Goal: Task Accomplishment & Management: Manage account settings

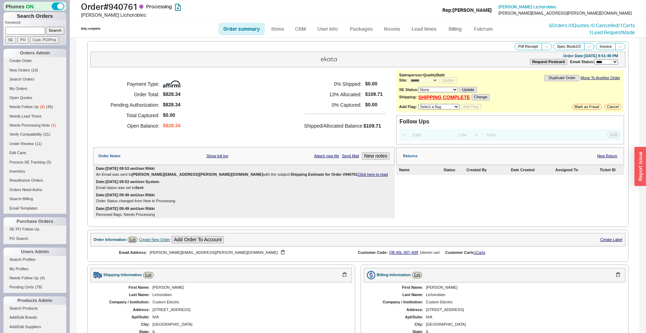
select select "*"
select select "LOW"
select select "3"
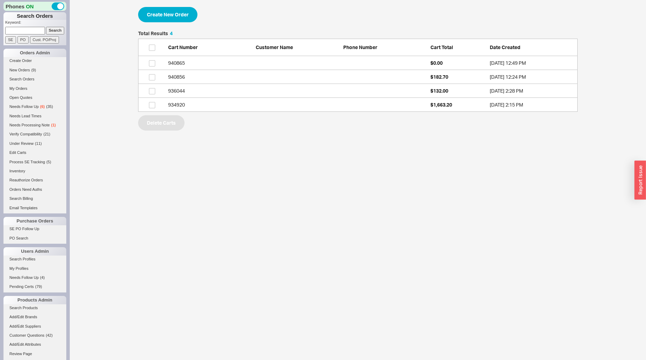
scroll to position [75, 433]
click at [176, 19] on button "Create New Order" at bounding box center [167, 14] width 59 height 15
select select "3"
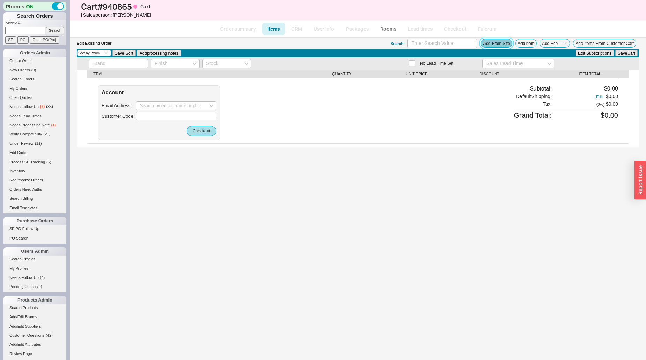
click at [500, 45] on button "Add From Site" at bounding box center [496, 43] width 32 height 9
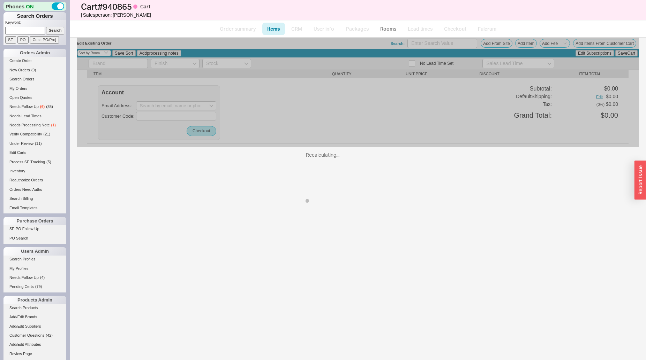
select select "ON_CHECKOUT_AGGREGATED"
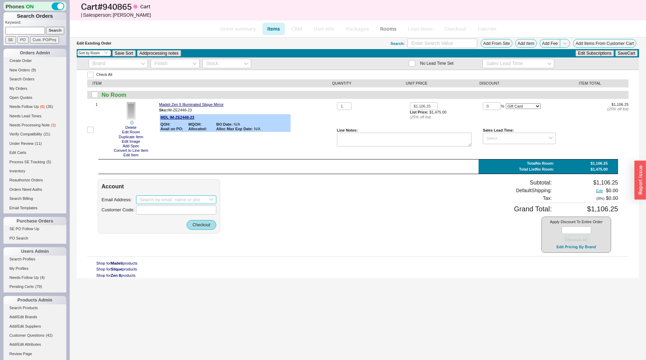
click at [164, 198] on input at bounding box center [176, 200] width 80 height 9
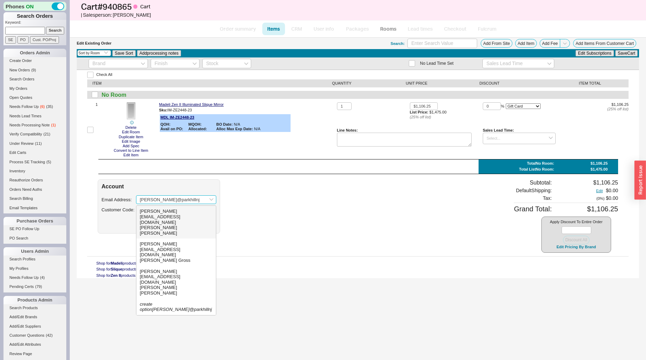
click at [185, 225] on div "Joe Laumbach" at bounding box center [176, 230] width 73 height 11
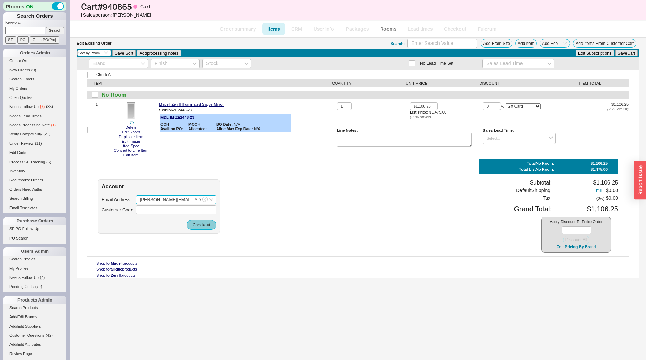
type input "joe@parkhillnj.com"
click at [204, 228] on button "Checkout" at bounding box center [202, 225] width 30 height 10
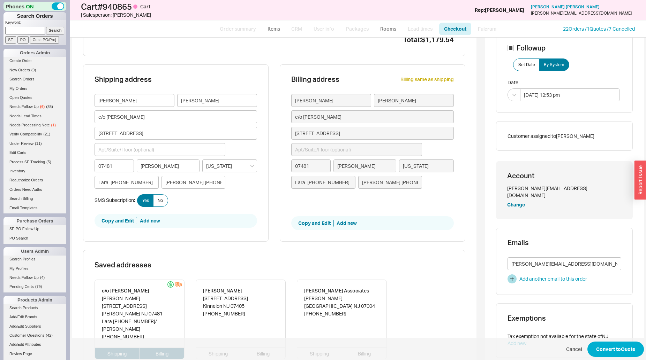
scroll to position [178, 0]
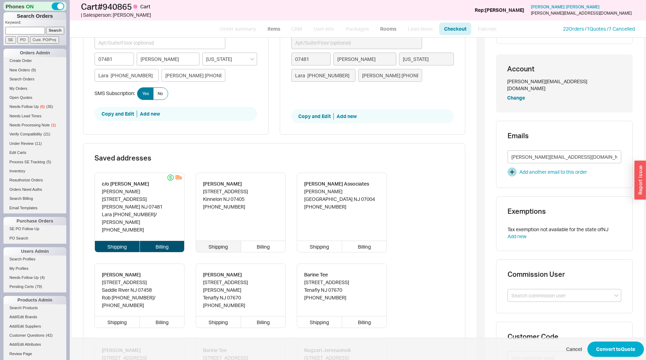
click at [219, 241] on div "Shipping" at bounding box center [218, 246] width 45 height 11
type input "281 Long Meadow Road"
type input "07405"
type input "Kinnelon"
type input "201-749-0970"
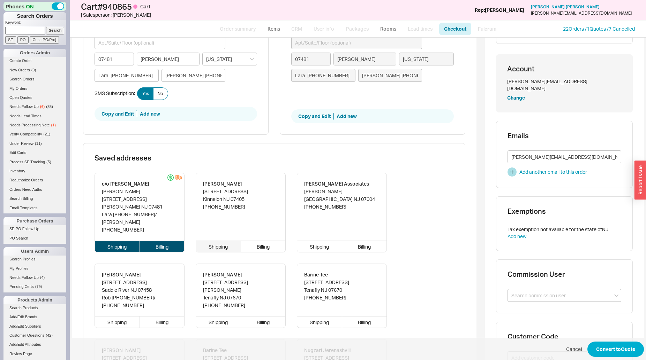
type input "c/o Jane Yeh"
type input "459 Weymouth Drive"
type input "07481"
type input "Wyckoff"
type input "Lara 862-686-3964"
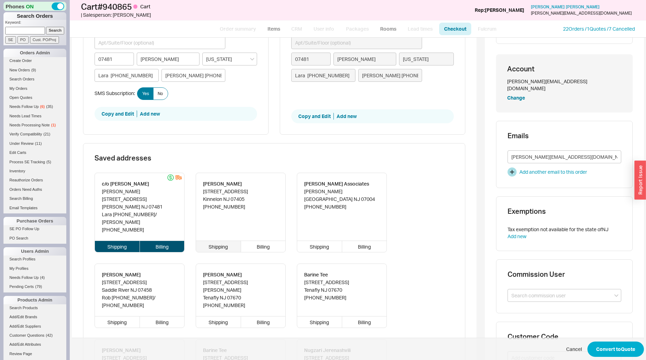
type input "Joe 201-749-0970"
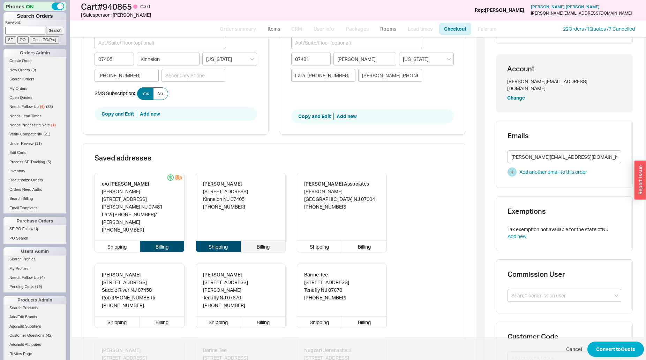
click at [274, 241] on div "Billing" at bounding box center [263, 246] width 45 height 11
type input "281 Long Meadow Road"
type input "07405"
type input "Kinnelon"
type input "201-749-0970"
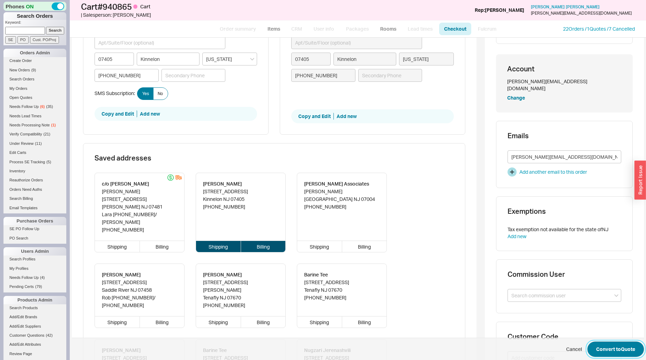
click at [611, 346] on button "Convert to Quote" at bounding box center [615, 349] width 56 height 15
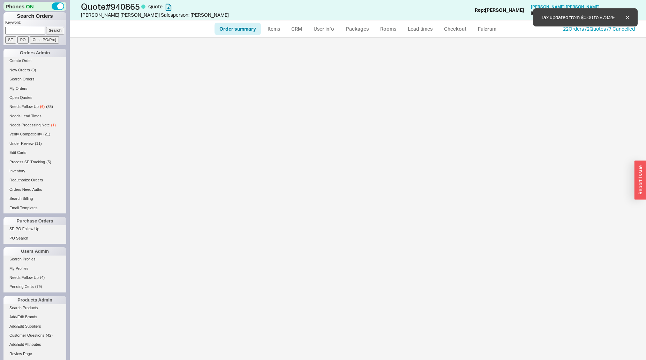
select select "*"
select select "3"
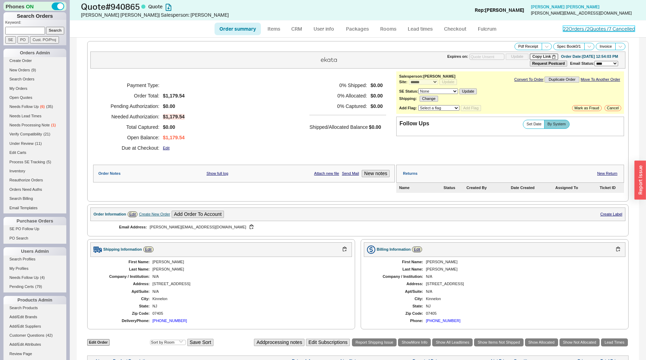
click at [579, 31] on link "22 Orders / 2 Quotes / 7 Cancelled" at bounding box center [599, 29] width 72 height 6
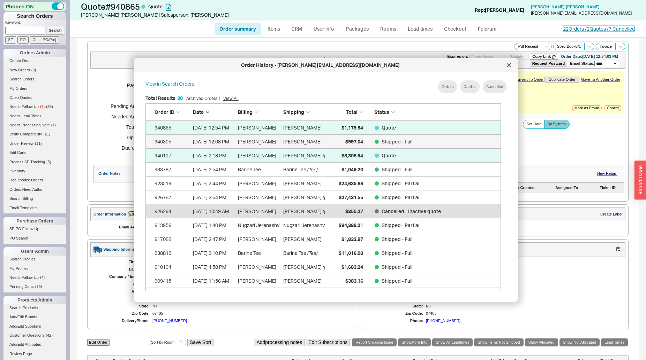
scroll to position [430, 349]
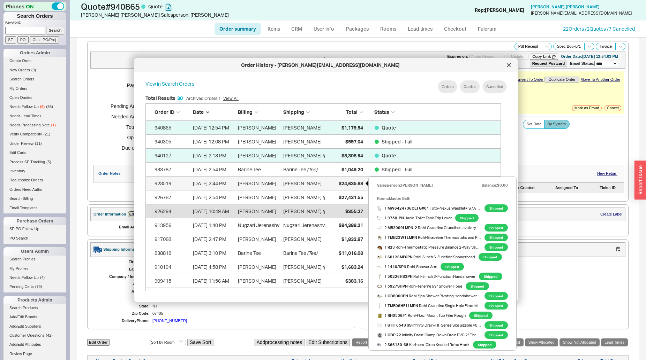
click at [341, 182] on span "$24,635.68" at bounding box center [350, 184] width 24 height 6
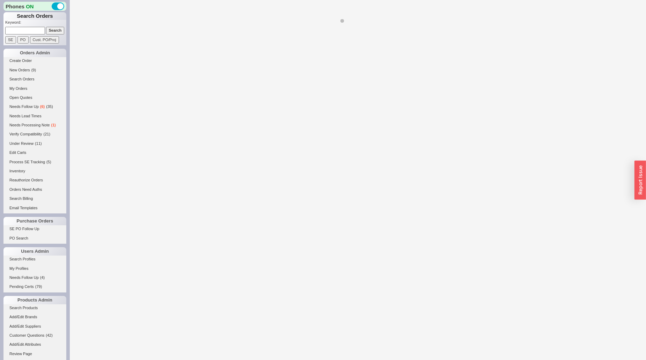
select select "**"
select select "*"
select select "LOW"
select select "3"
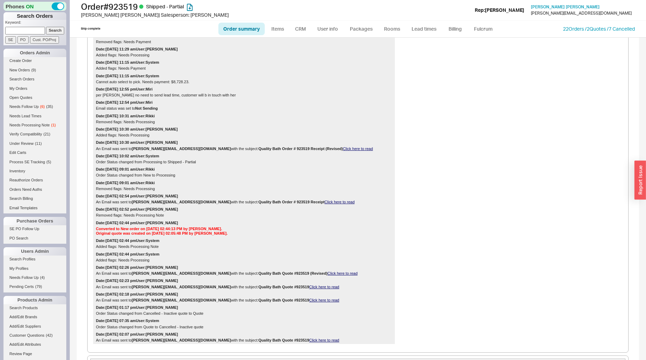
scroll to position [427, 0]
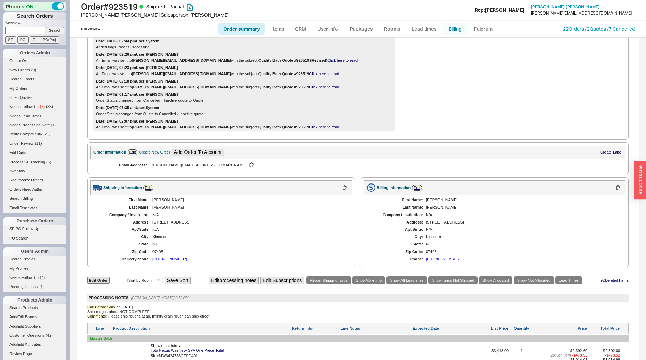
click at [461, 27] on link "Billing" at bounding box center [455, 29] width 24 height 13
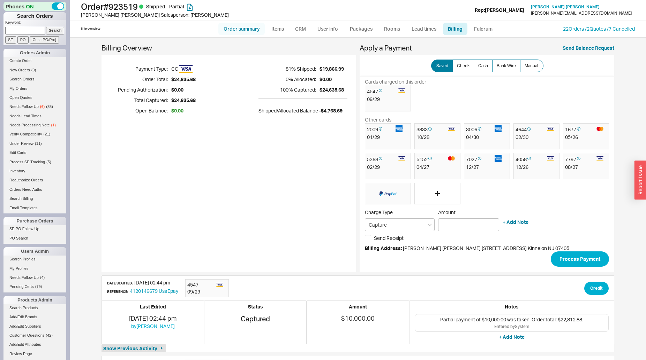
click at [251, 26] on link "Order summary" at bounding box center [241, 29] width 46 height 13
select select "**"
select select "*"
select select "LOW"
select select "3"
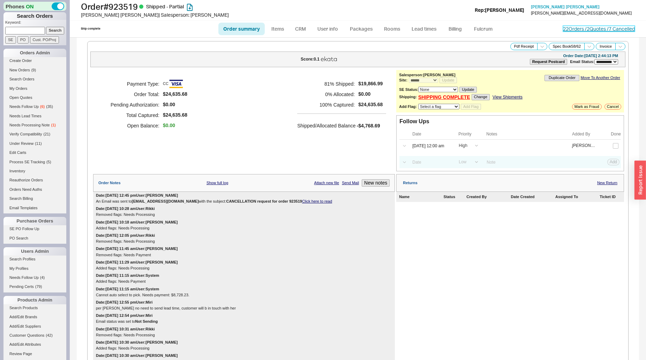
click at [568, 29] on link "22 Orders / 2 Quotes / 7 Cancelled" at bounding box center [599, 29] width 72 height 6
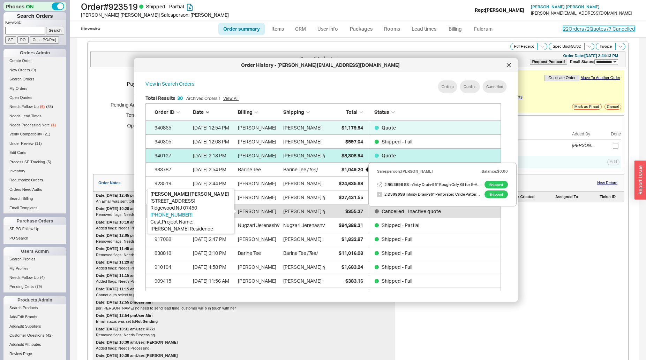
scroll to position [207, 360]
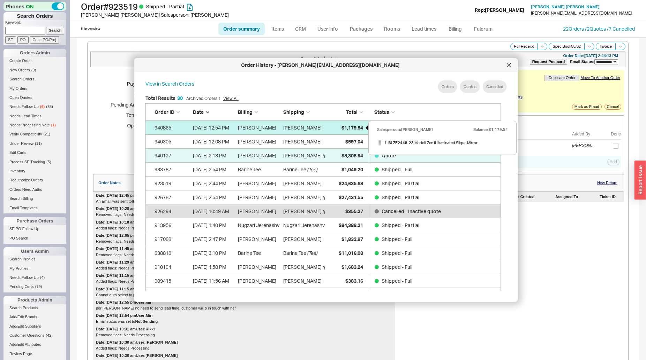
click at [355, 124] on div "$1,179.54" at bounding box center [345, 128] width 35 height 14
select select "*"
select select "3"
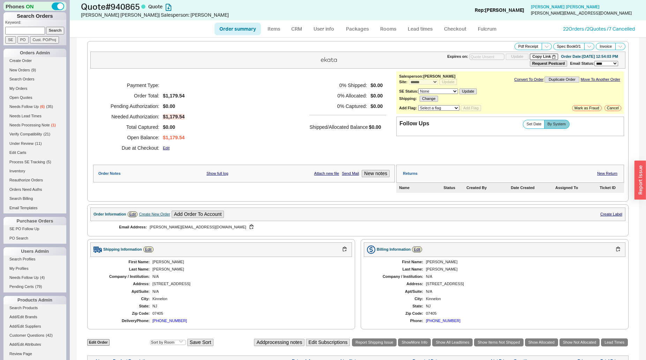
scroll to position [129, 0]
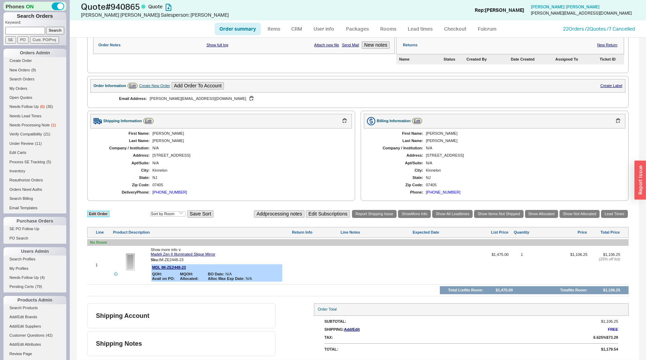
click at [96, 217] on link "Edit Order" at bounding box center [98, 214] width 22 height 7
select select "3"
select select "ON_CHECKOUT_AGGREGATED"
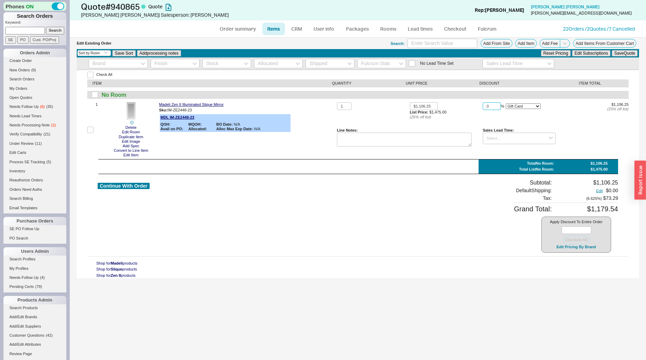
drag, startPoint x: 485, startPoint y: 106, endPoint x: 451, endPoint y: 100, distance: 34.3
click at [482, 102] on input "0" at bounding box center [491, 106] width 18 height 8
type input "20"
click at [523, 103] on div "20 % On Item On Bottom Gift Card" at bounding box center [518, 106] width 73 height 8
select select "ON_ITEM"
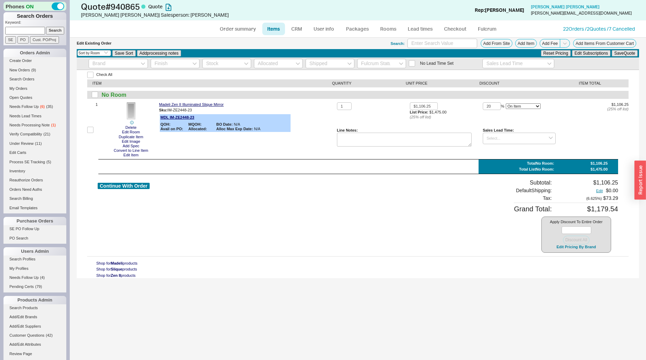
click option "On Item" at bounding box center [0, 0] width 0 height 0
click at [614, 54] on button "Save Quote" at bounding box center [624, 53] width 26 height 6
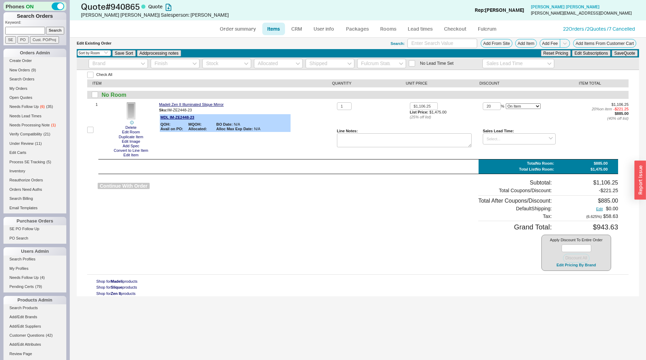
click at [114, 184] on button "Continue With Order" at bounding box center [124, 186] width 52 height 7
select select "*"
select select "3"
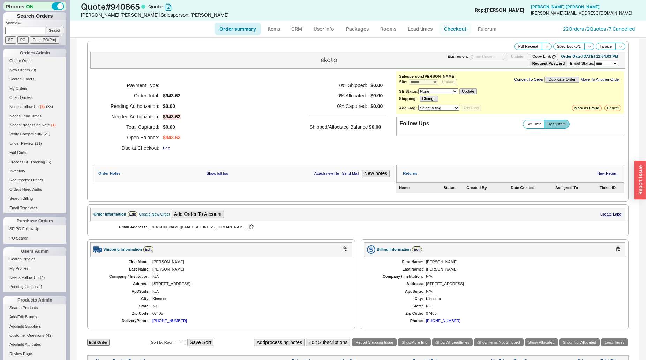
click at [457, 29] on link "Checkout" at bounding box center [455, 29] width 32 height 13
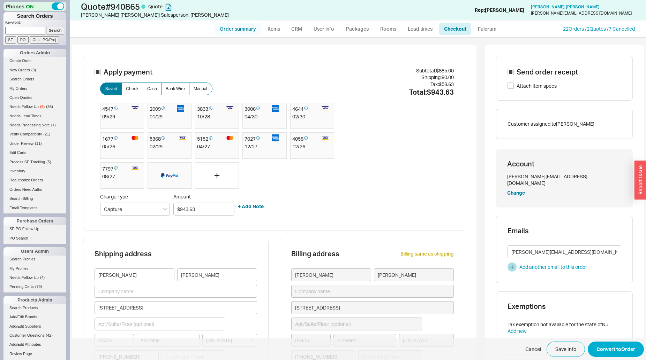
click at [228, 30] on link "Order summary" at bounding box center [237, 29] width 46 height 13
select select "*"
select select "3"
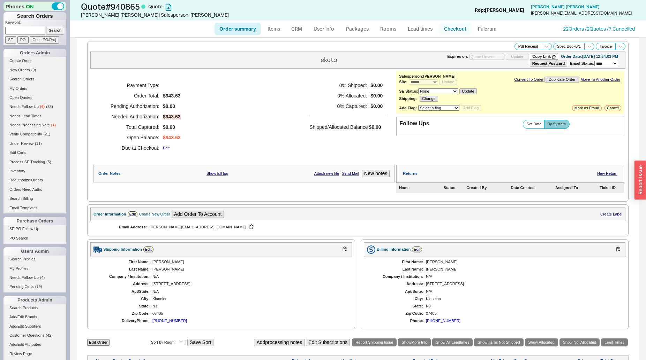
click at [461, 30] on link "Checkout" at bounding box center [455, 29] width 32 height 13
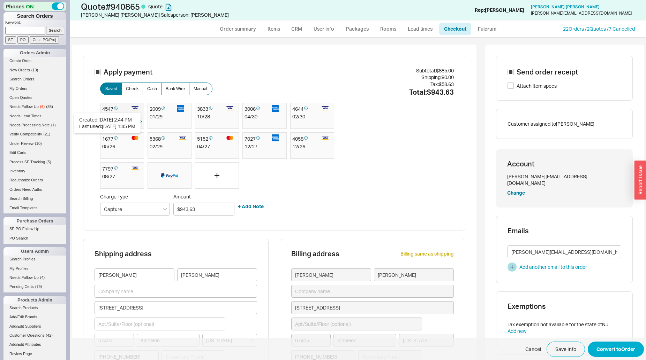
click at [115, 111] on icon at bounding box center [115, 108] width 3 height 7
click at [612, 343] on button "Convert to Order" at bounding box center [615, 349] width 56 height 15
select select "*"
select select "LOW"
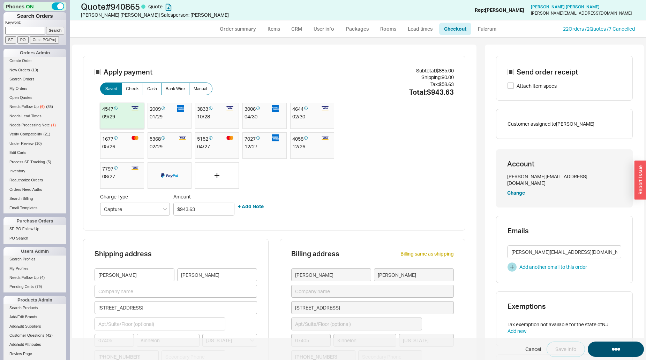
select select "3"
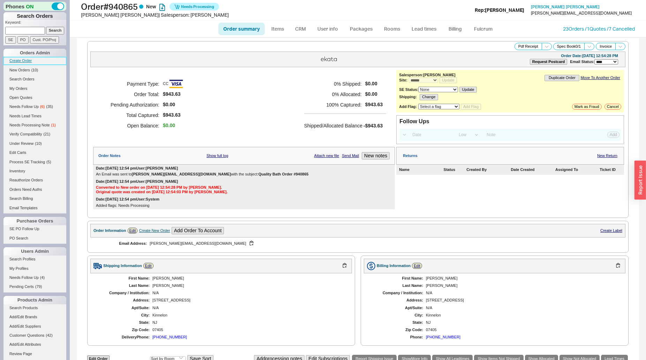
click at [16, 62] on link "Create Order" at bounding box center [34, 60] width 63 height 7
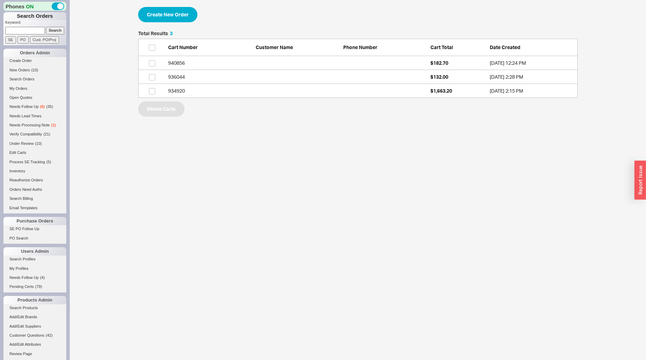
scroll to position [61, 433]
click at [172, 20] on button "Create New Order" at bounding box center [167, 14] width 59 height 15
select select "3"
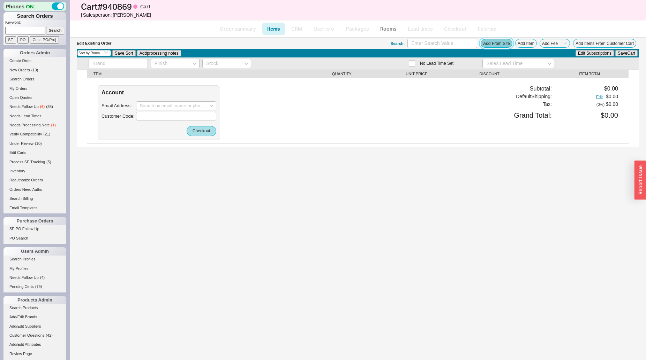
click at [488, 44] on button "Add From Site" at bounding box center [496, 43] width 32 height 9
click at [26, 31] on input at bounding box center [25, 30] width 40 height 7
paste input "Moshe@ElectricALLcorp.com"
type input "Moshe@ElectricALLcorp.com"
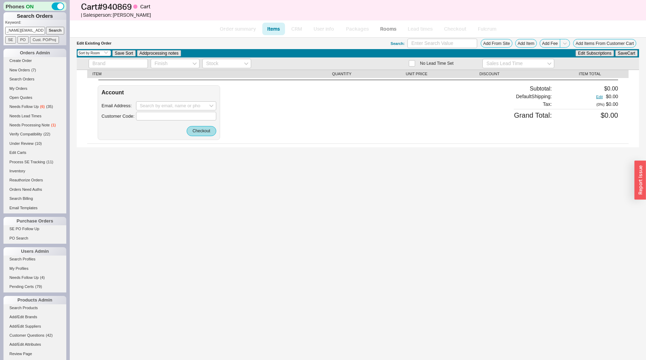
click at [46, 27] on input "Search" at bounding box center [55, 30] width 18 height 7
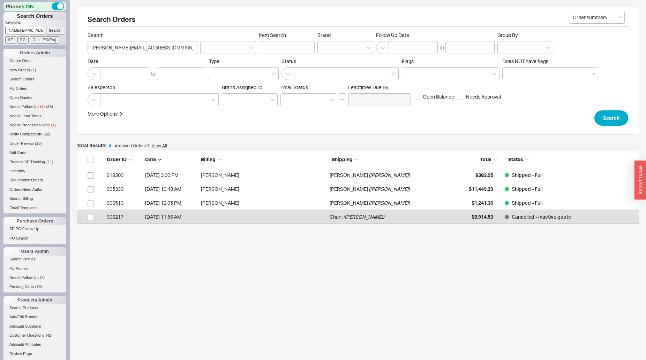
scroll to position [67, 556]
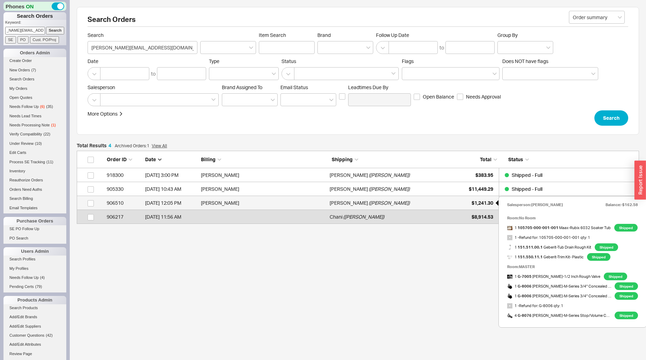
click at [478, 201] on span "$1,241.30" at bounding box center [482, 203] width 22 height 6
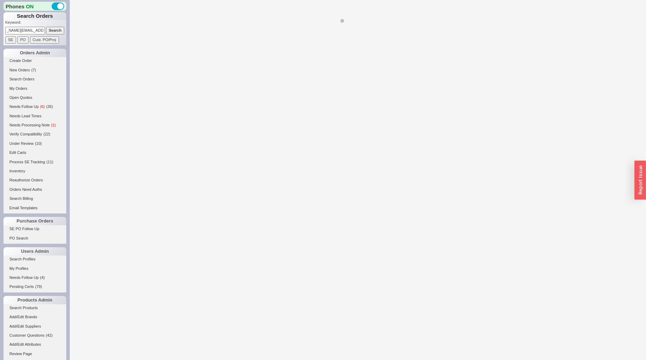
select select "*"
select select "LOW"
select select "3"
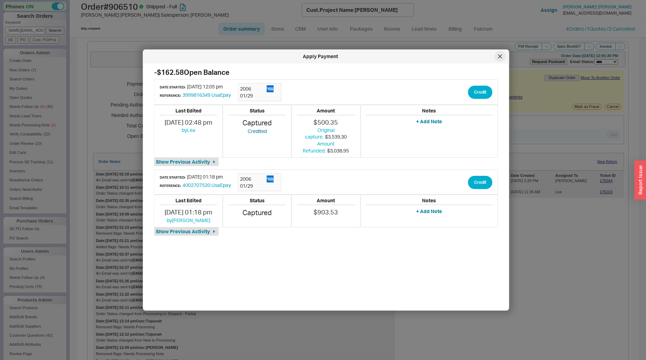
click at [497, 57] on div at bounding box center [499, 56] width 11 height 11
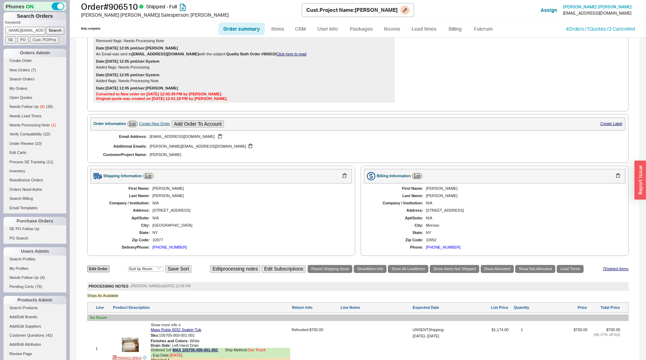
scroll to position [308, 0]
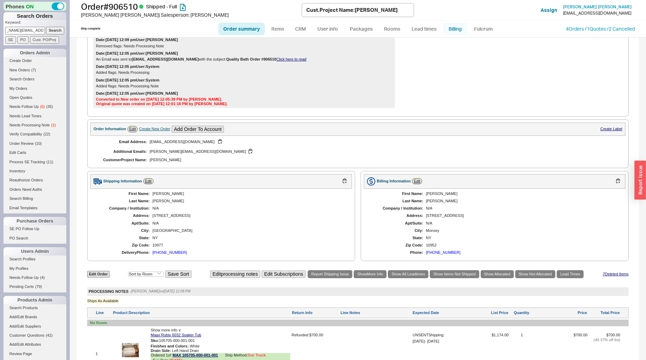
click at [459, 32] on link "Billing" at bounding box center [455, 29] width 24 height 13
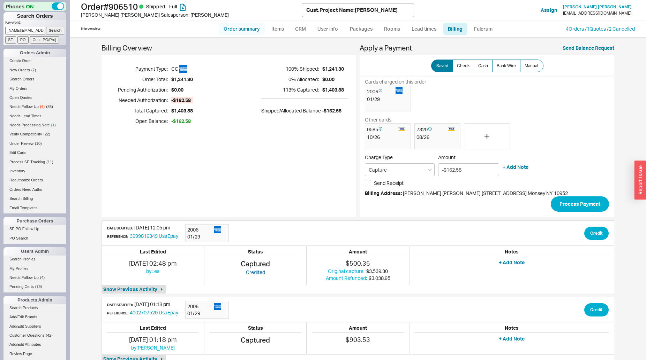
click at [243, 30] on link "Order summary" at bounding box center [241, 29] width 46 height 13
select select "*"
select select "LOW"
select select "3"
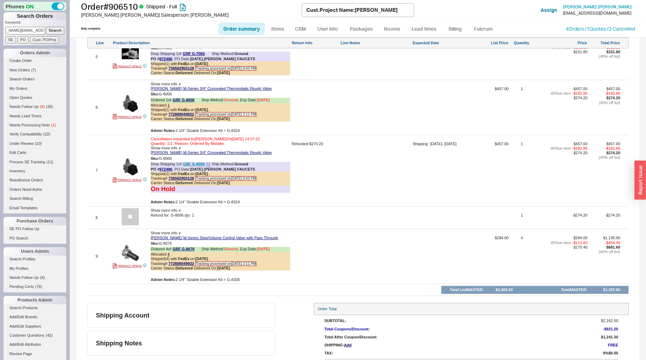
scroll to position [806, 0]
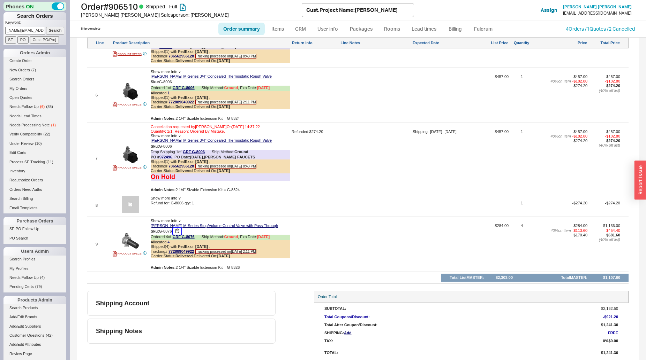
click at [178, 230] on button "button" at bounding box center [177, 231] width 8 height 7
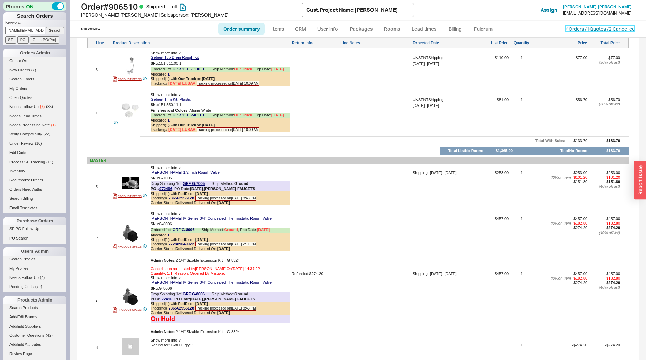
click at [571, 28] on link "4 Orders / 1 Quotes / 2 Cancelled" at bounding box center [599, 29] width 69 height 6
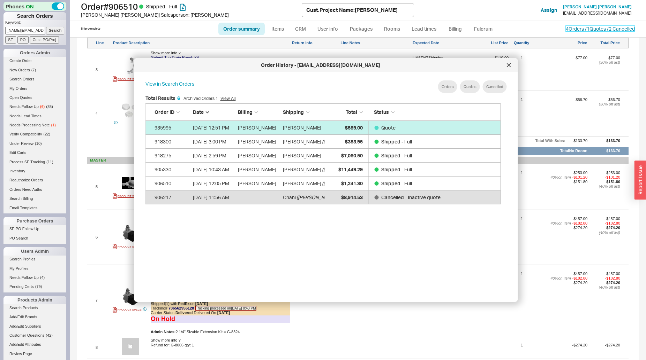
scroll to position [207, 360]
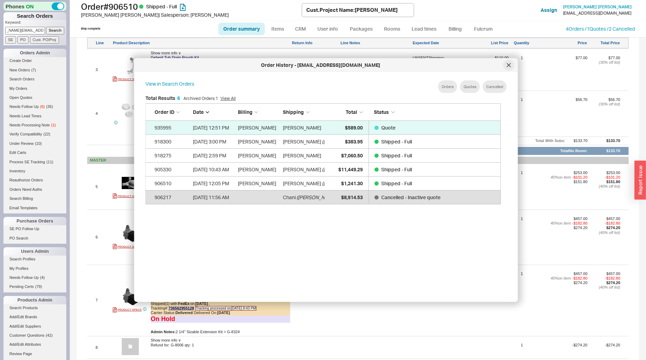
click at [510, 68] on div at bounding box center [508, 65] width 11 height 11
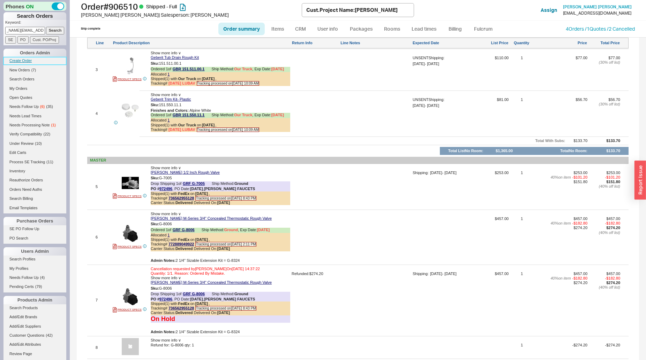
click at [28, 60] on link "Create Order" at bounding box center [34, 60] width 63 height 7
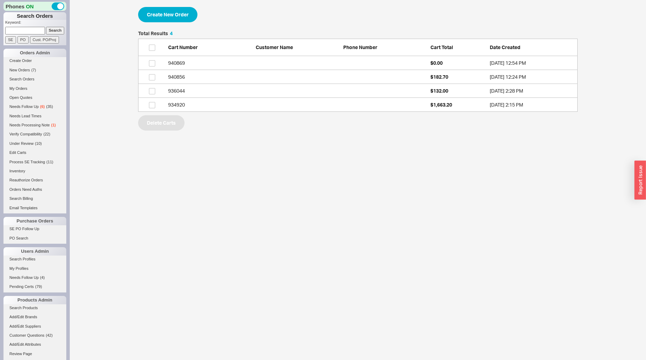
scroll to position [6, 6]
click at [173, 18] on button "Create New Order" at bounding box center [167, 14] width 59 height 15
select select "3"
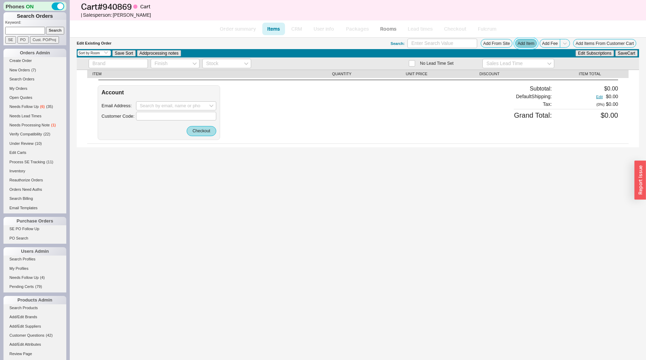
click at [524, 43] on button "Add Item" at bounding box center [526, 43] width 22 height 9
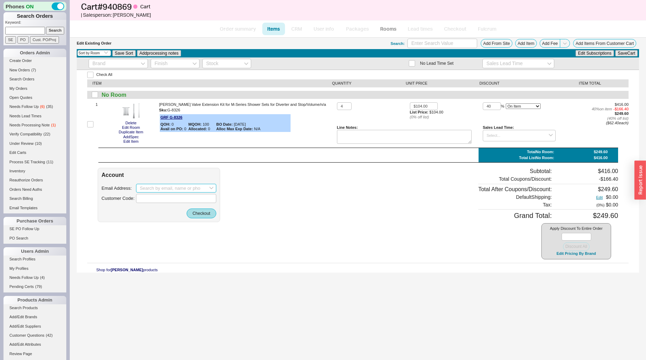
click at [155, 190] on input at bounding box center [176, 188] width 80 height 9
paste input "G-8326"
click at [170, 192] on input "G-8326" at bounding box center [176, 188] width 80 height 9
click at [171, 189] on input "G-8326" at bounding box center [176, 188] width 80 height 9
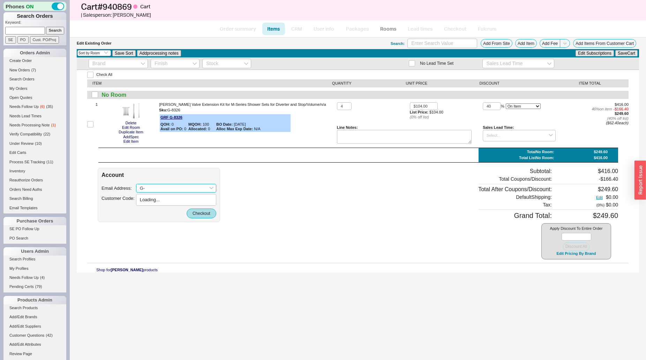
type input "G"
click at [178, 188] on input at bounding box center [176, 188] width 80 height 9
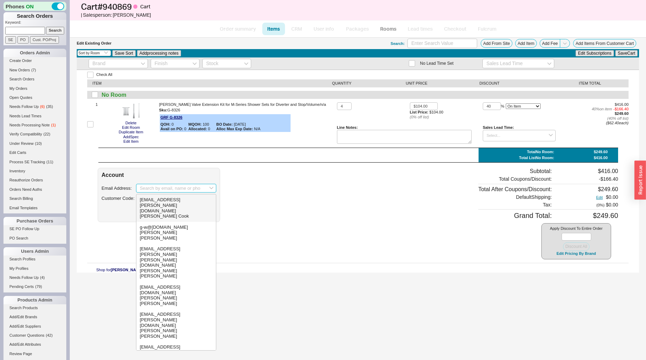
paste input "moshe@electricallcorp.com"
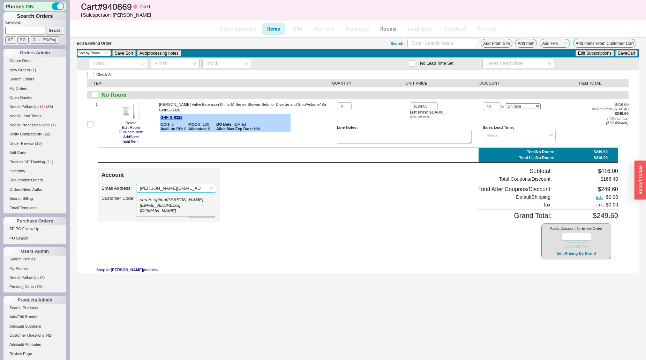
click at [181, 207] on icon "create option moshe@electricallcorp.com" at bounding box center [171, 205] width 63 height 16
type input "moshe@electricallcorp.com"
click at [205, 218] on button "Checkout" at bounding box center [202, 214] width 30 height 10
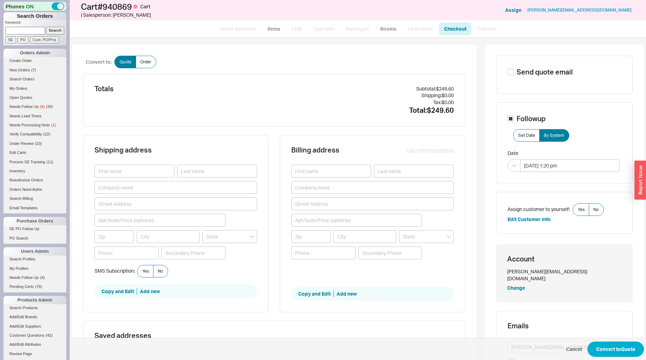
select select "3"
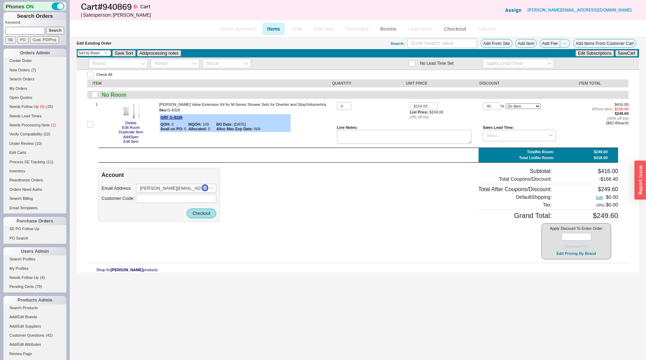
click at [205, 188] on icon "button" at bounding box center [205, 188] width 2 height 2
click at [175, 186] on input at bounding box center [176, 188] width 80 height 9
paste input "office@electricallcorp.com"
click at [192, 208] on div "Moshe Braun" at bounding box center [176, 213] width 73 height 11
type input "office@electricallcorp.com"
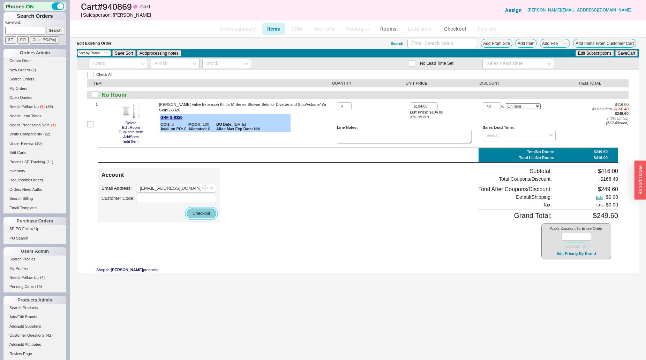
click at [201, 214] on button "Checkout" at bounding box center [202, 214] width 30 height 10
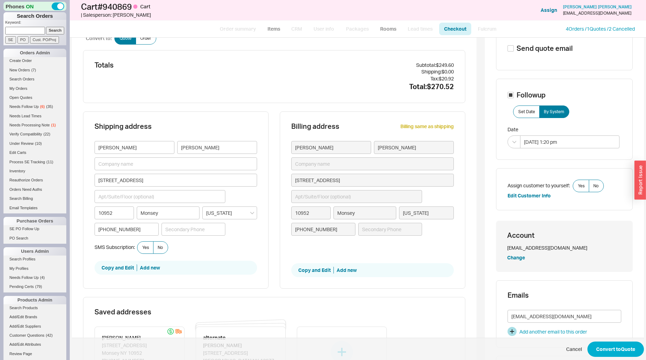
scroll to position [36, 0]
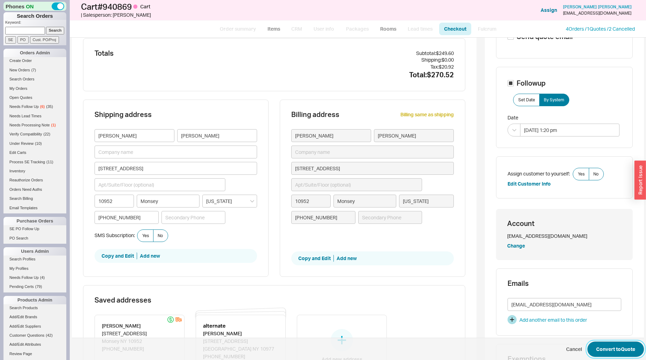
click at [592, 349] on button "Convert to Quote" at bounding box center [615, 349] width 56 height 15
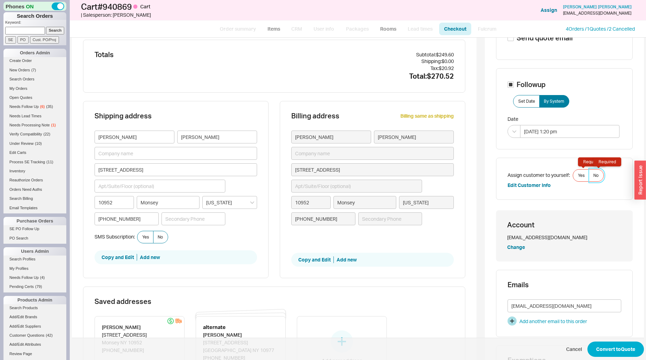
click at [593, 173] on span "No Required" at bounding box center [595, 176] width 5 height 6
click at [0, 0] on input "No Required" at bounding box center [0, 0] width 0 height 0
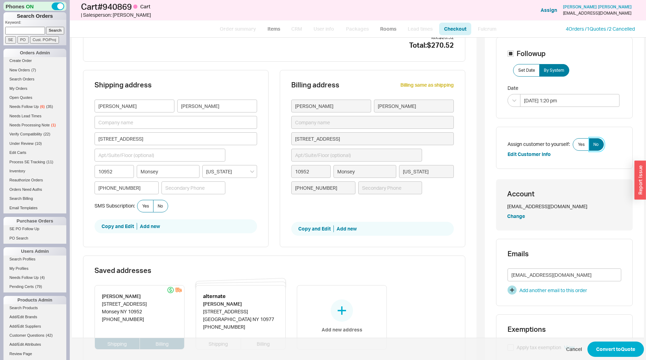
scroll to position [105, 0]
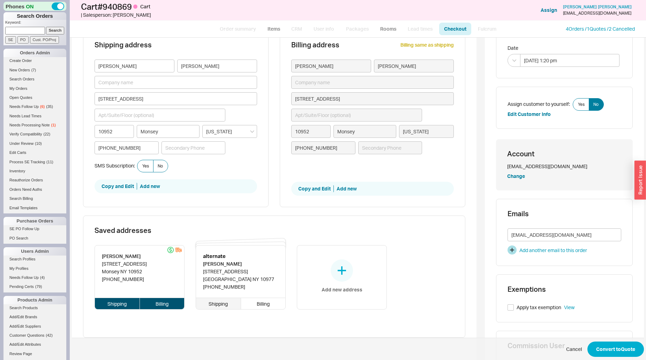
click at [213, 305] on div "Shipping" at bounding box center [218, 303] width 45 height 11
type input "5 Salem Court"
type input "10977"
type input "Spring Valley"
type input "6 Auburn Court"
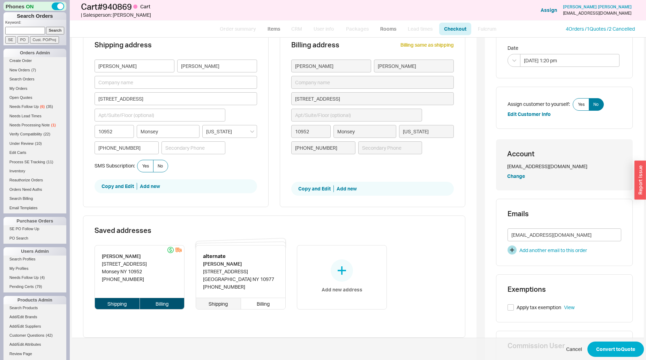
type input "10952"
type input "Monsey"
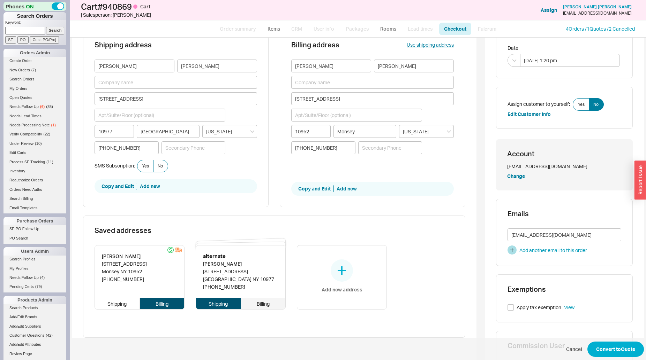
click at [257, 305] on div "Billing" at bounding box center [263, 303] width 45 height 11
type input "5 Salem Court"
type input "10977"
type input "Spring Valley"
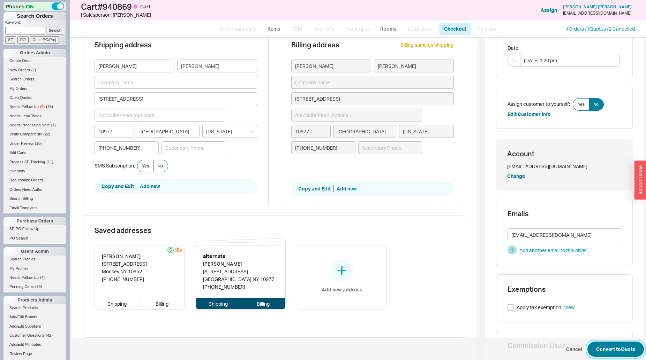
click at [600, 350] on button "Convert to Quote" at bounding box center [615, 349] width 56 height 15
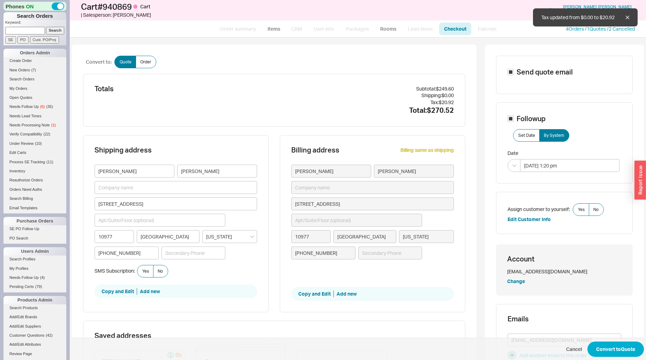
select select "*"
select select "3"
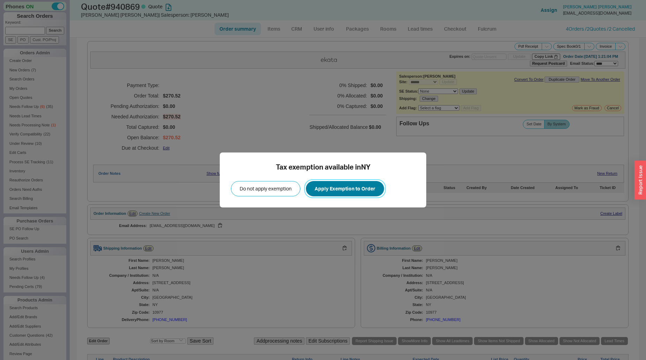
click at [338, 189] on button "Apply Exemption to Order" at bounding box center [345, 188] width 78 height 15
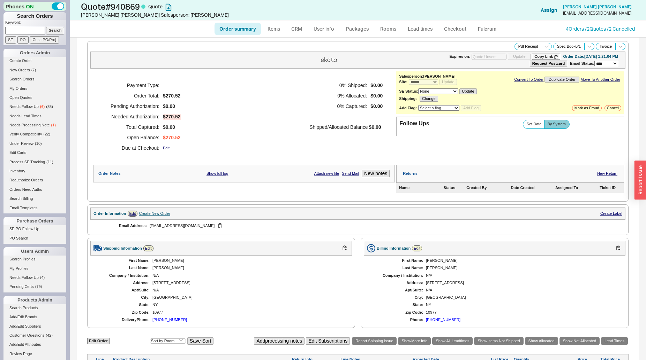
scroll to position [147, 0]
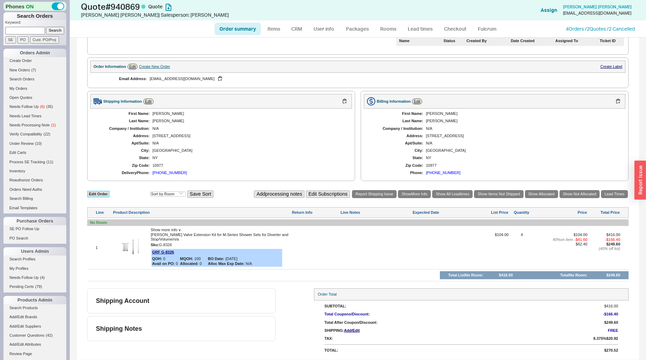
click at [102, 196] on link "Edit Order" at bounding box center [98, 194] width 22 height 7
select select "3"
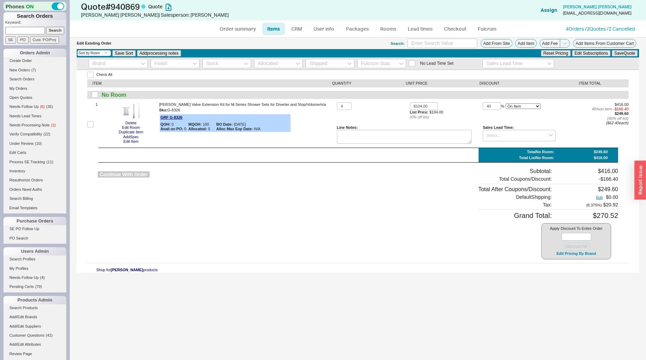
click at [131, 172] on button "Continue With Order" at bounding box center [124, 175] width 52 height 7
select select "*"
select select "3"
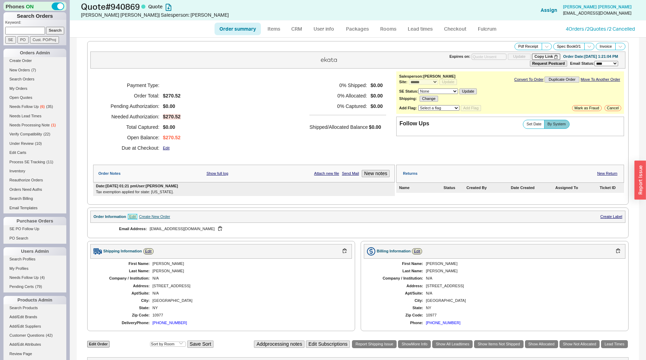
click at [131, 219] on link "Edit" at bounding box center [133, 217] width 10 height 6
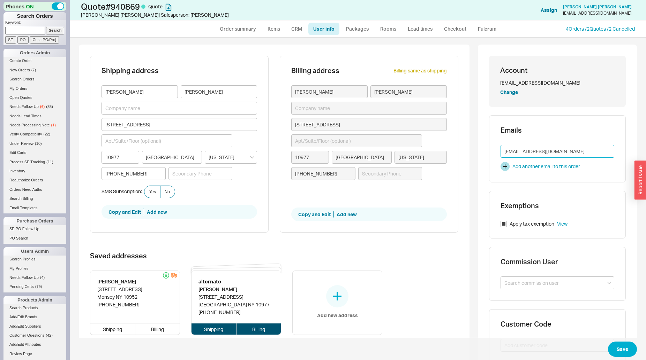
drag, startPoint x: 513, startPoint y: 153, endPoint x: 493, endPoint y: 154, distance: 19.9
click at [493, 154] on div "Emails office@electricallcorp.com Add another email to this order" at bounding box center [557, 148] width 137 height 67
type input "moshe@electricallcorp.com"
click at [618, 349] on button "Save" at bounding box center [622, 349] width 29 height 15
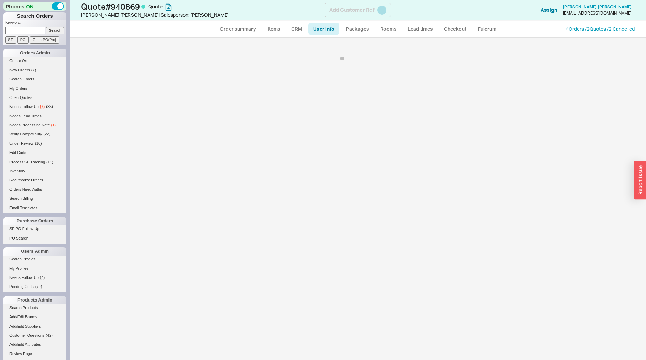
select select "*"
select select "3"
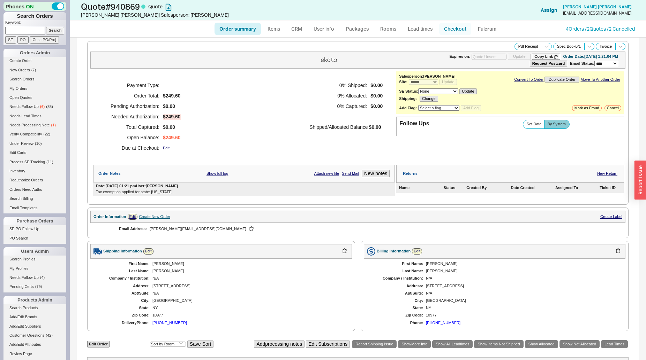
click at [464, 31] on link "Checkout" at bounding box center [455, 29] width 32 height 13
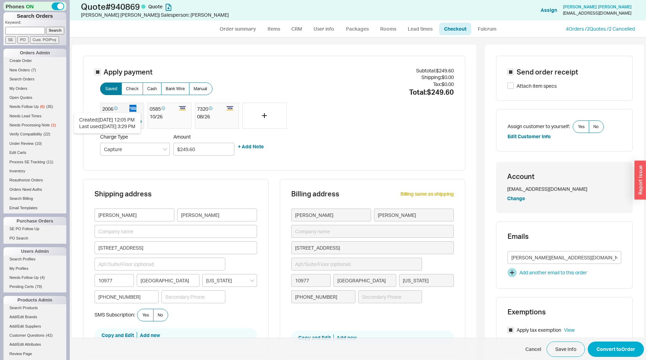
click at [114, 109] on icon at bounding box center [115, 108] width 3 height 7
click at [111, 112] on div "2006" at bounding box center [115, 109] width 26 height 9
click at [588, 347] on button "Convert to Order" at bounding box center [615, 349] width 56 height 15
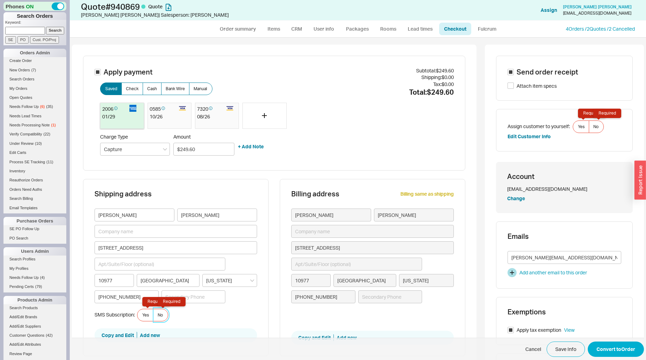
click at [165, 319] on label "No Required" at bounding box center [160, 315] width 15 height 13
click at [0, 0] on input "No Required" at bounding box center [0, 0] width 0 height 0
click at [589, 127] on label "No Required" at bounding box center [595, 127] width 15 height 13
click at [0, 0] on input "No Required" at bounding box center [0, 0] width 0 height 0
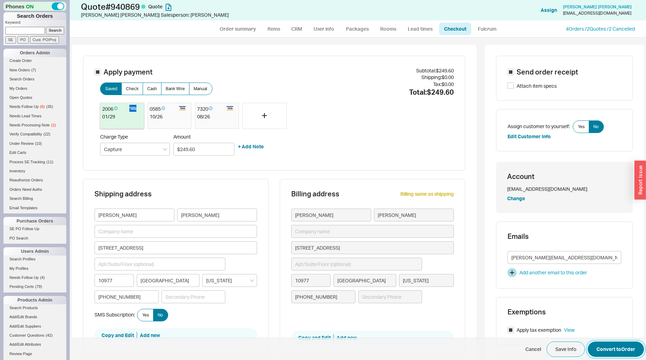
click at [618, 348] on button "Convert to Order" at bounding box center [615, 349] width 56 height 15
select select "*"
select select "LOW"
select select "3"
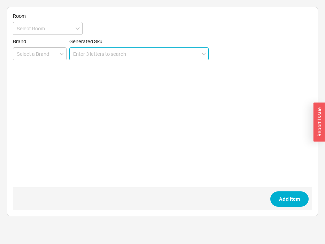
paste input "G-8326"
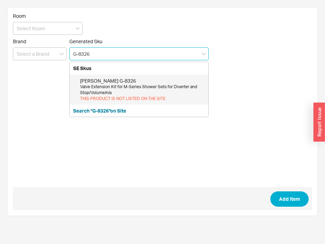
click at [123, 92] on div "Valve Extension Kit for M-Series Shower Sets for Diverter and Stop/Volume/n/a" at bounding box center [142, 90] width 125 height 12
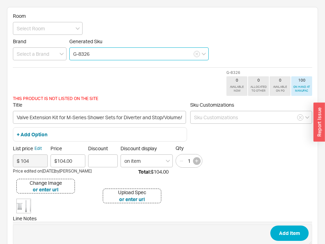
type input "G-8326"
click at [197, 164] on button "button" at bounding box center [197, 161] width 8 height 8
type input "4"
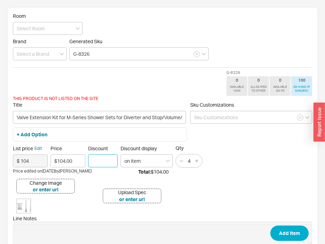
drag, startPoint x: 90, startPoint y: 160, endPoint x: 95, endPoint y: 161, distance: 4.9
click at [90, 160] on input "Discount" at bounding box center [103, 160] width 30 height 13
type input "40"
click at [271, 226] on button "Add Item" at bounding box center [290, 233] width 38 height 15
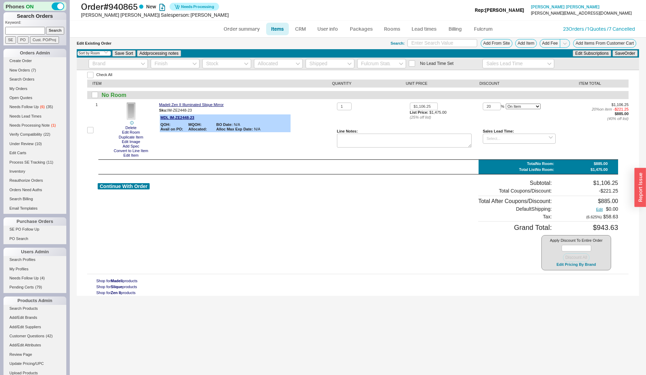
select select "3"
click at [136, 189] on button "Continue With Order" at bounding box center [124, 186] width 52 height 7
select select "*"
select select "LOW"
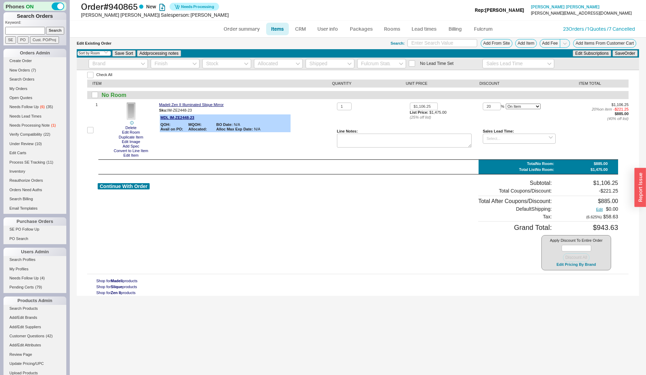
select select "3"
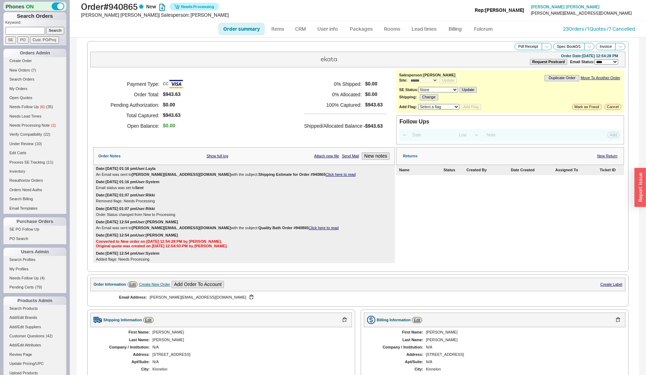
click at [26, 31] on input at bounding box center [25, 30] width 40 height 7
paste input "moshe@electricallcorp.com"
type input "moshe@electricallcorp.com"
click at [58, 30] on input "Search" at bounding box center [55, 30] width 18 height 7
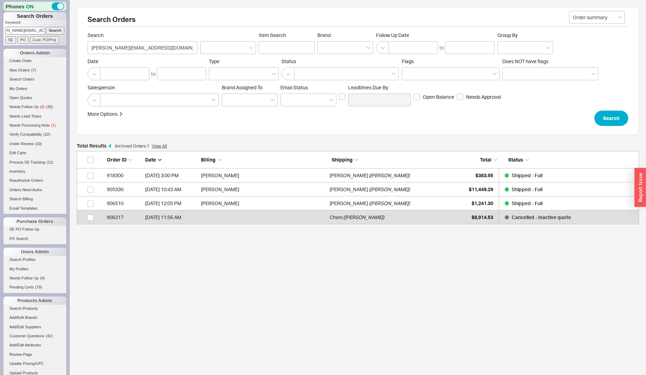
scroll to position [67, 556]
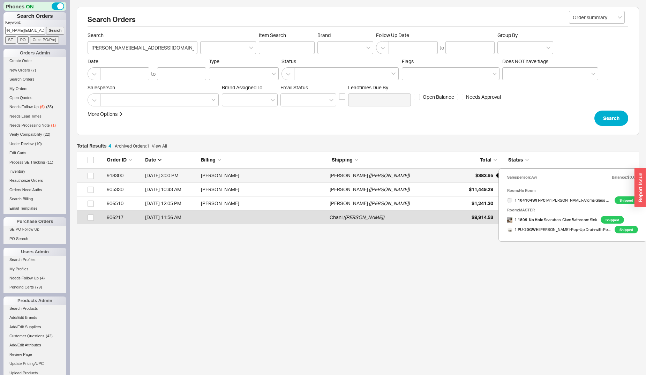
click at [466, 173] on div "$383.95" at bounding box center [475, 175] width 35 height 14
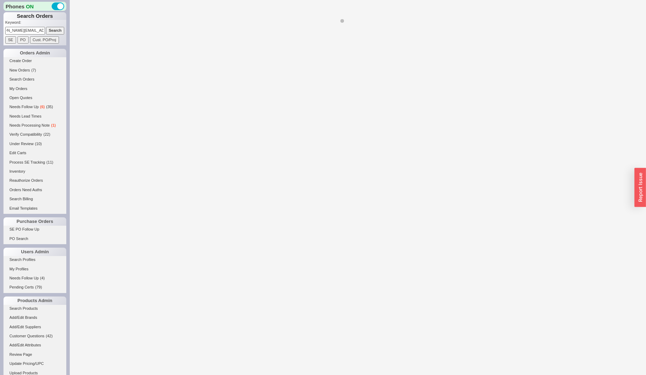
select select "*"
select select "LOW"
select select "3"
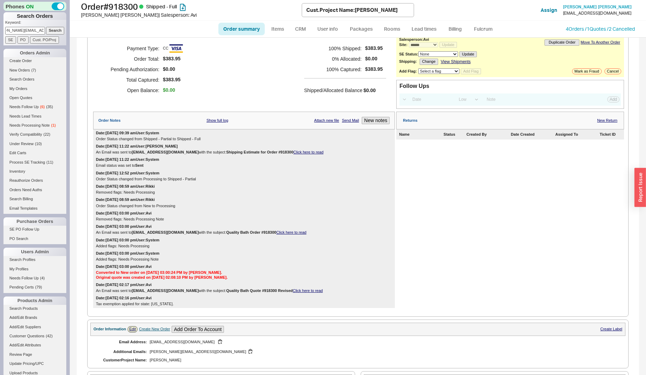
scroll to position [178, 0]
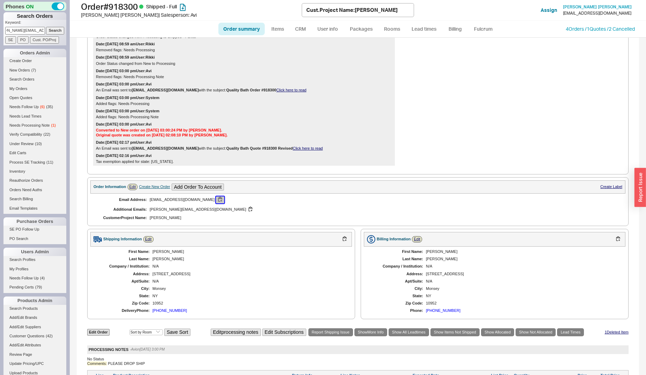
click at [216, 199] on button "button" at bounding box center [220, 199] width 8 height 7
click at [32, 29] on input "moshe@electricallcorp.com" at bounding box center [25, 30] width 40 height 7
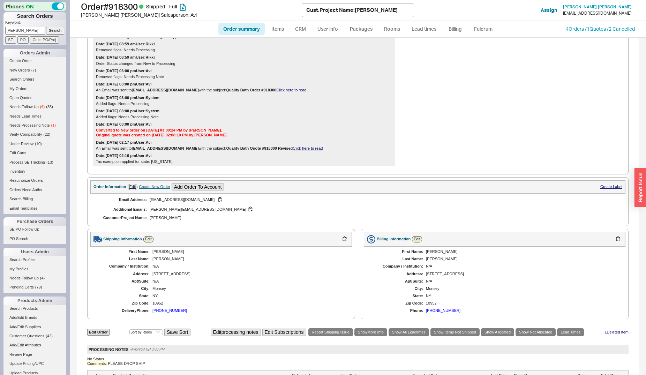
type input "laumbach"
click at [46, 27] on input "Search" at bounding box center [55, 30] width 18 height 7
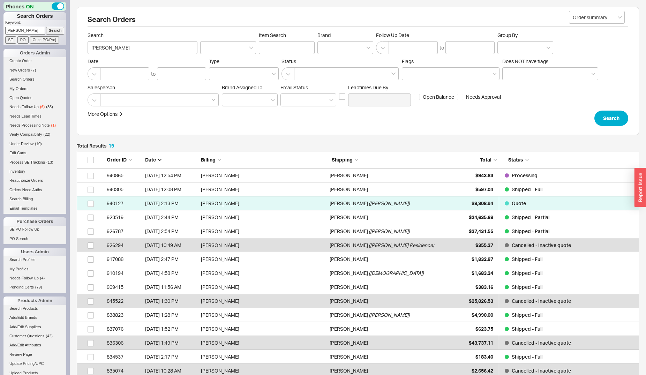
scroll to position [276, 556]
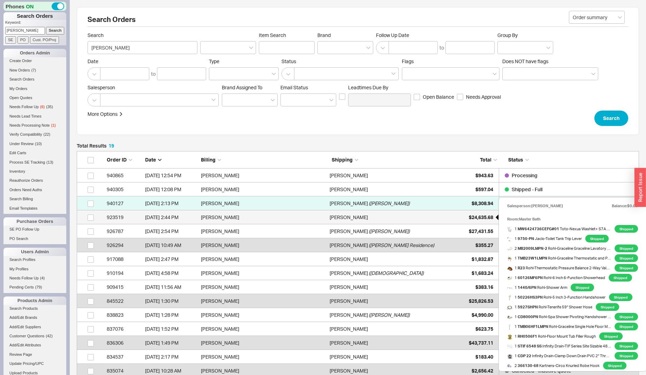
click at [474, 215] on span "$24,635.68" at bounding box center [481, 217] width 24 height 6
select select "**"
select select "*"
select select "LOW"
select select "3"
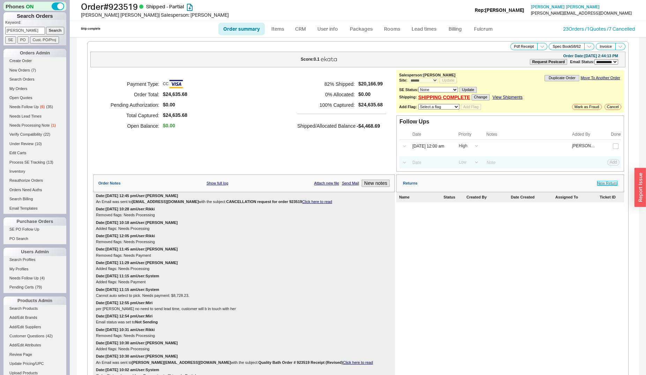
click at [600, 185] on link "New Return" at bounding box center [607, 183] width 20 height 5
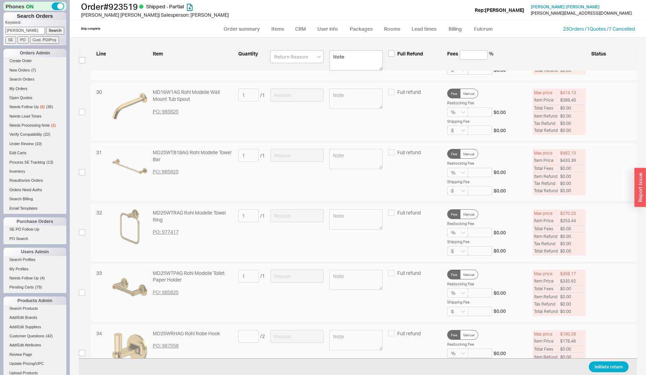
scroll to position [1885, 0]
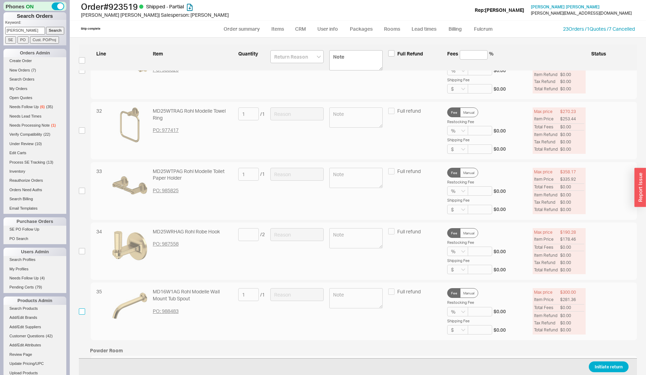
click at [79, 310] on input "checkbox" at bounding box center [82, 311] width 6 height 6
checkbox input "true"
click at [303, 299] on input at bounding box center [296, 294] width 53 height 13
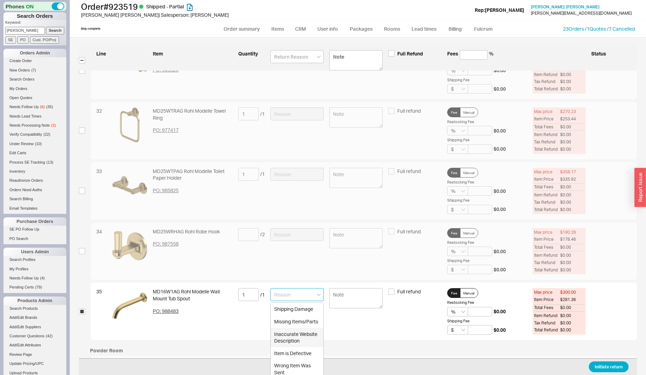
scroll to position [1956, 0]
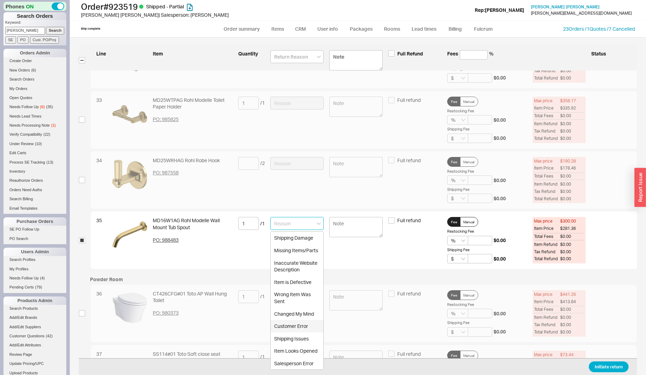
click at [303, 327] on div "Customer Error" at bounding box center [297, 326] width 53 height 13
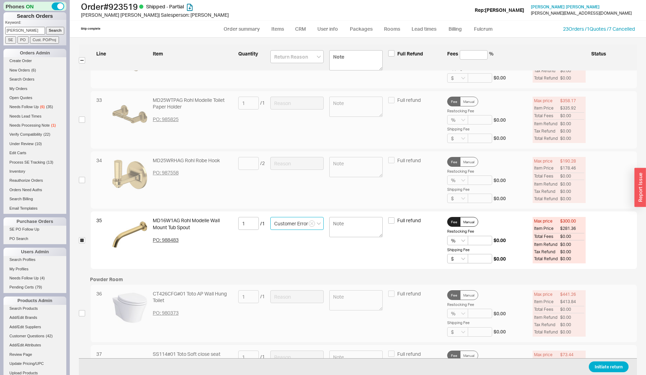
type input "Customer Error"
click at [346, 243] on label at bounding box center [355, 240] width 53 height 46
click at [346, 237] on textarea at bounding box center [355, 227] width 53 height 20
click at [348, 233] on textarea at bounding box center [355, 227] width 53 height 20
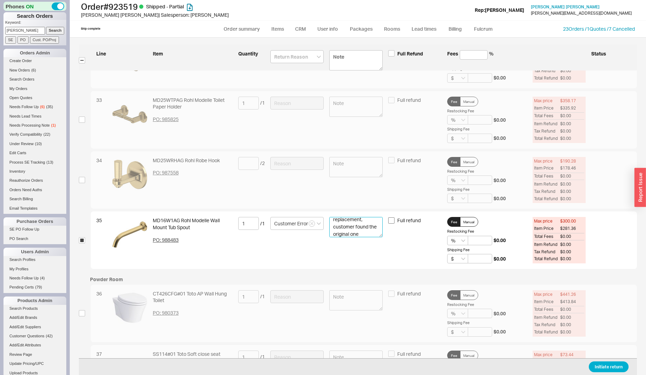
type textarea "spout was missing, ordered a replacement, customer found the original one"
click at [389, 221] on input "Full refund" at bounding box center [391, 220] width 6 height 6
checkbox input "true"
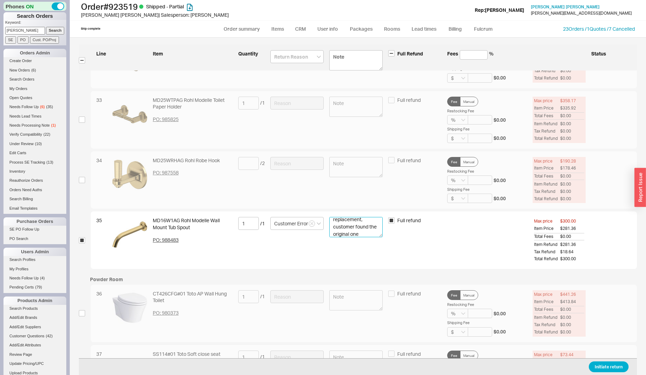
click at [359, 232] on textarea "spout was missing, ordered a replacement, customer found the original one" at bounding box center [355, 227] width 53 height 20
click at [365, 233] on textarea "spout was missing, ordered a replacement, customer found the original one" at bounding box center [355, 227] width 53 height 20
click at [608, 364] on button "Initiate return" at bounding box center [608, 366] width 40 height 11
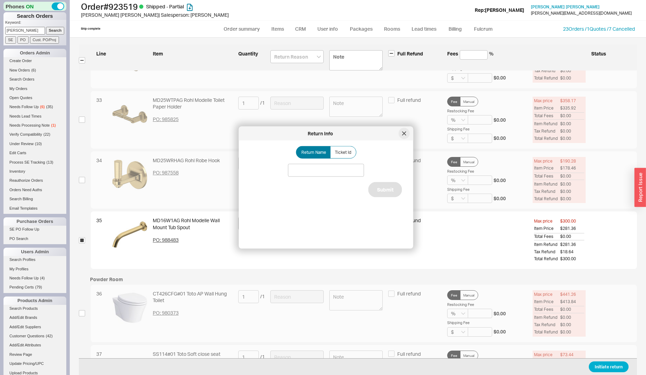
click at [404, 132] on icon at bounding box center [404, 133] width 4 height 4
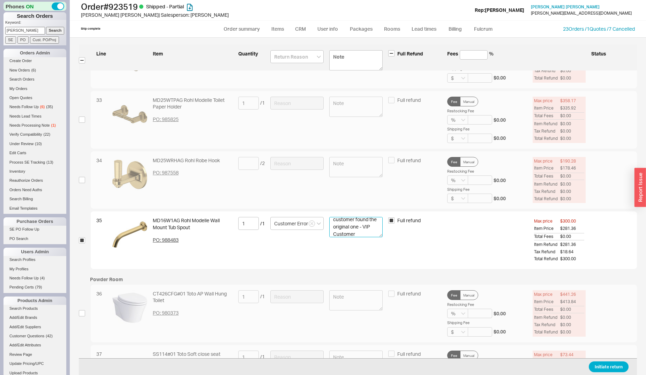
click at [364, 231] on textarea "spout was missing, ordered a replacement, customer found the original one - VIP…" at bounding box center [355, 227] width 53 height 20
type textarea "spout was missing, ordered a replacement, customer found the original one - VIP…"
click at [598, 364] on button "Initiate return" at bounding box center [608, 366] width 40 height 11
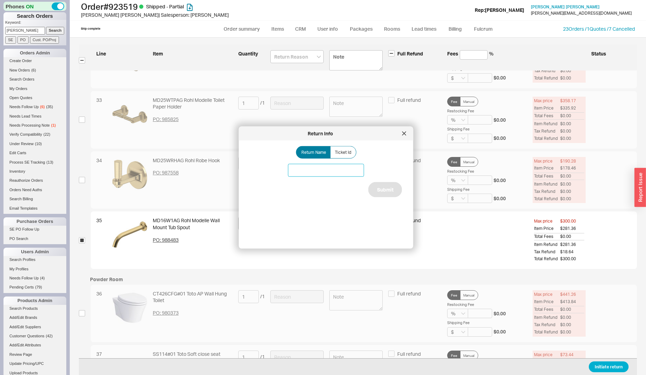
click at [309, 168] on input at bounding box center [326, 170] width 76 height 13
type input "tub spout return"
click at [373, 187] on button "Submit" at bounding box center [385, 189] width 34 height 15
select select "**"
select select "*"
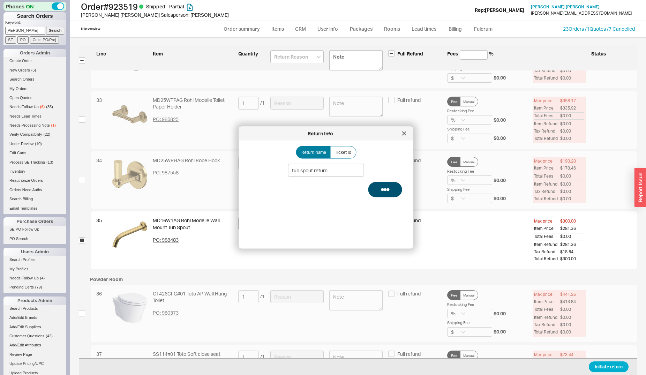
select select "LOW"
select select "3"
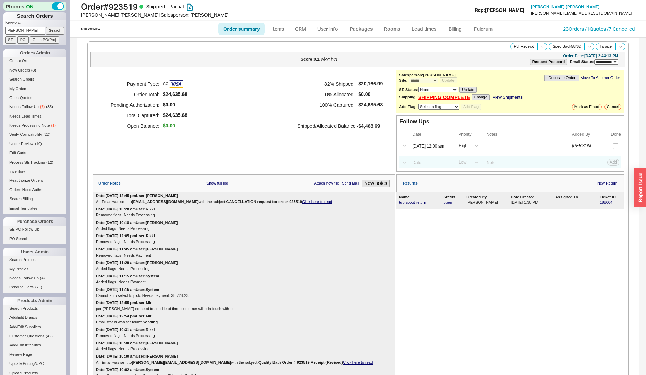
click at [24, 30] on input "laumbach" at bounding box center [25, 30] width 40 height 7
type input "940102"
click at [46, 27] on input "Search" at bounding box center [55, 30] width 18 height 7
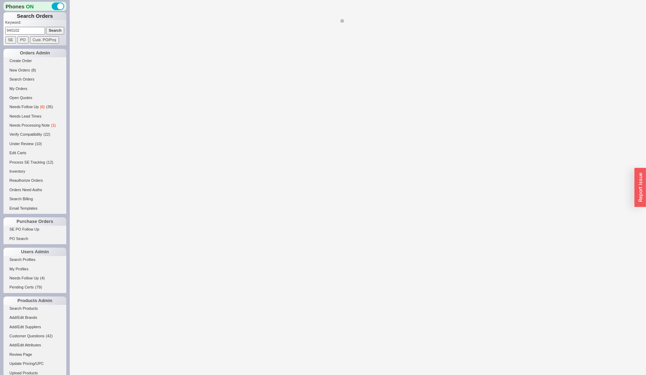
select select "*"
select select "LOW"
select select "3"
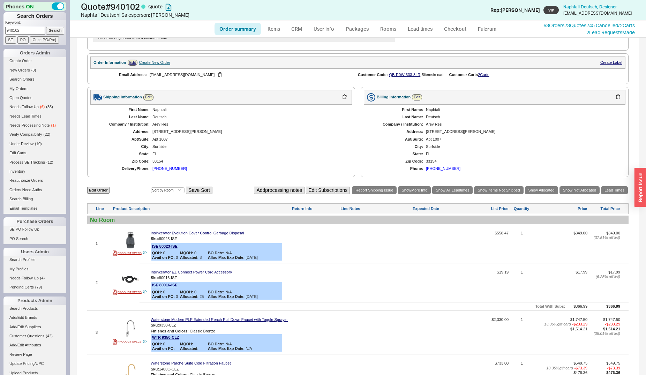
scroll to position [284, 0]
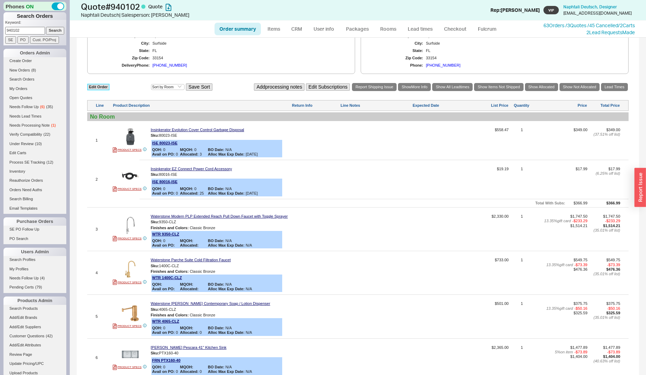
click at [92, 88] on link "Edit Order" at bounding box center [98, 87] width 22 height 7
select select "3"
select select "ON_CHECKOUT_AGGREGATED"
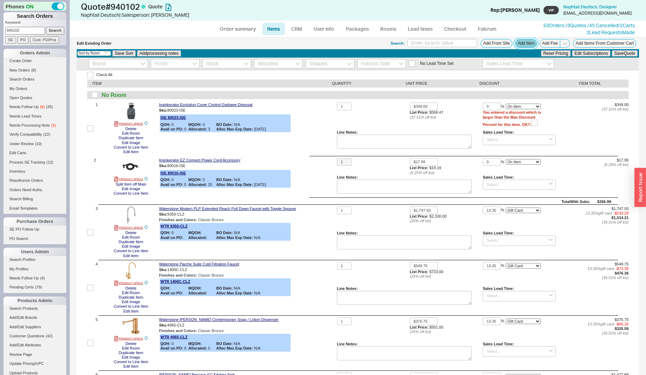
click at [518, 42] on button "Add Item" at bounding box center [526, 43] width 22 height 9
click at [132, 130] on button "Delete" at bounding box center [130, 129] width 15 height 5
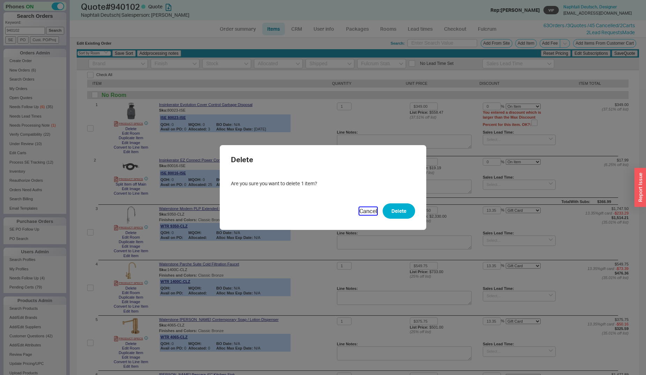
click at [366, 211] on button "Cancel" at bounding box center [368, 211] width 18 height 8
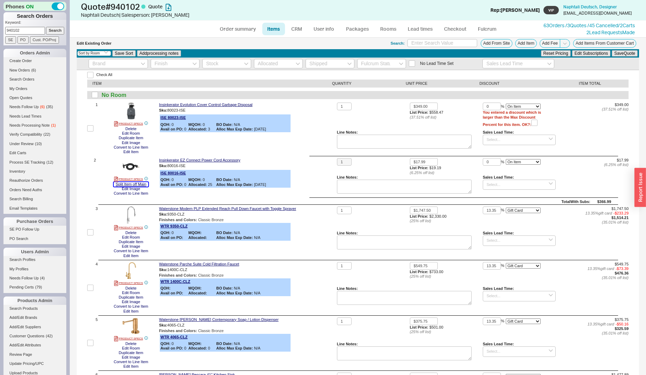
click at [137, 184] on button "Split Item off Main" at bounding box center [131, 184] width 35 height 5
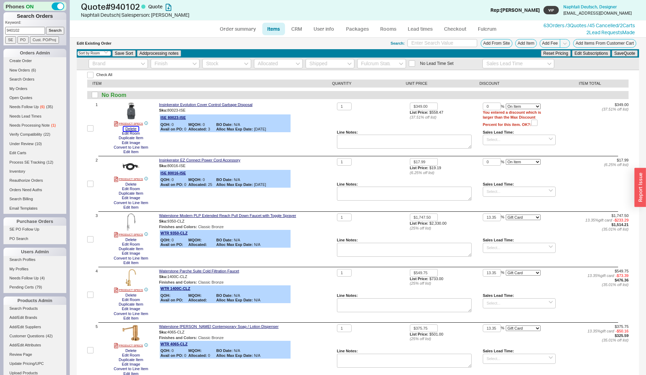
click at [135, 129] on button "Delete" at bounding box center [130, 129] width 15 height 5
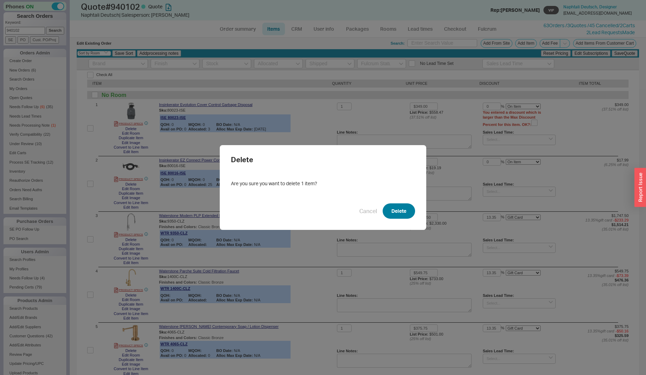
click at [404, 207] on button "Delete" at bounding box center [398, 210] width 32 height 15
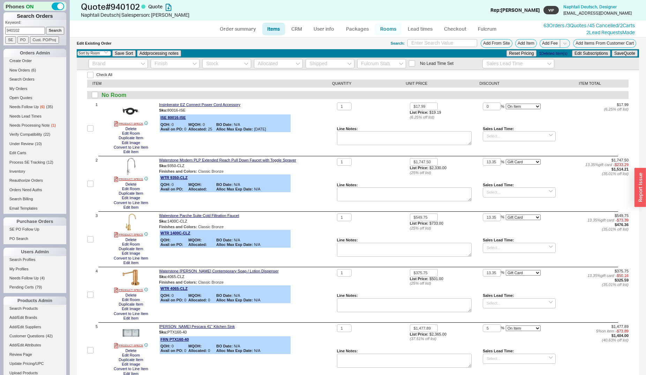
click at [381, 31] on link "Rooms" at bounding box center [388, 29] width 26 height 13
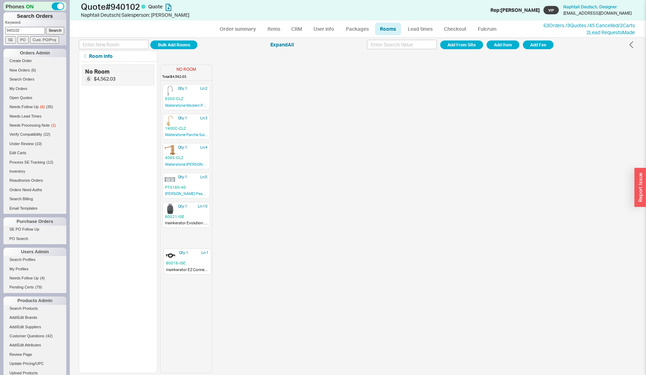
drag, startPoint x: 182, startPoint y: 94, endPoint x: 188, endPoint y: 241, distance: 147.2
click at [187, 245] on div "Qty: 1 Ln: 1 80016-ISE Insinkerator EZ Connect Power Cord Accessory Qty: 1 Ln: …" at bounding box center [186, 228] width 52 height 289
click at [239, 33] on link "Order summary" at bounding box center [237, 29] width 46 height 13
select select "*"
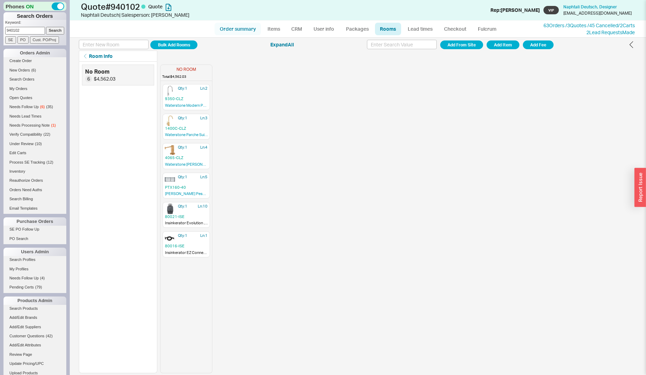
select select "LOW"
select select "3"
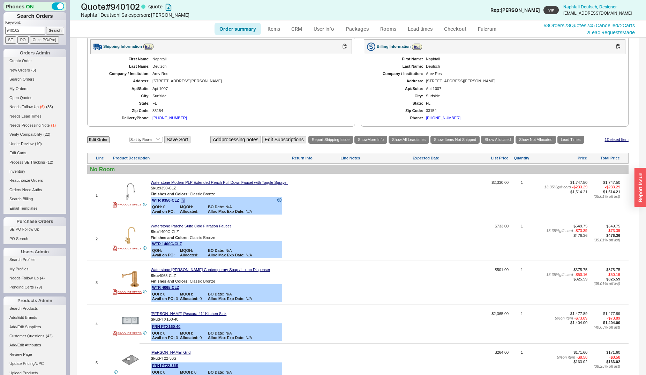
scroll to position [249, 0]
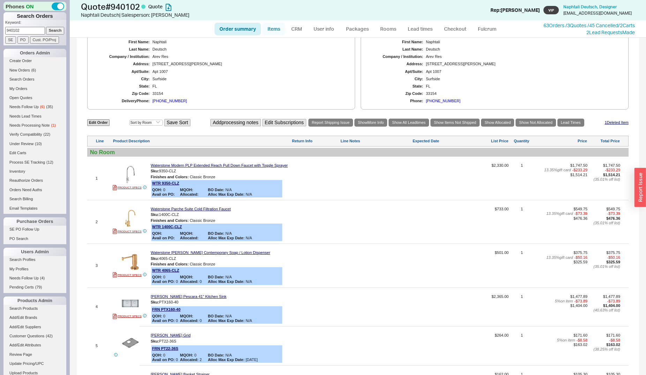
click at [276, 28] on link "Items" at bounding box center [273, 29] width 23 height 13
select select "3"
select select "ON_CHECKOUT_AGGREGATED"
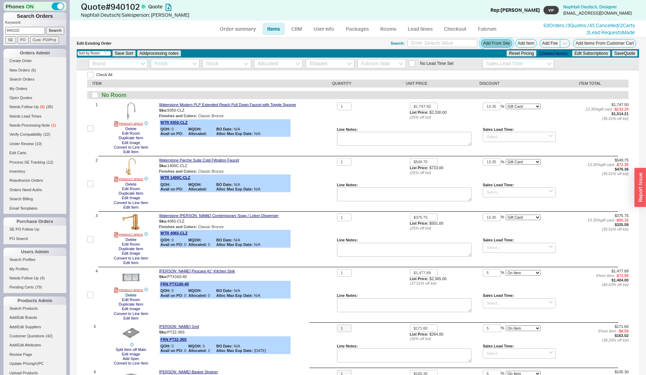
click at [482, 45] on button "Add From Site" at bounding box center [496, 43] width 32 height 9
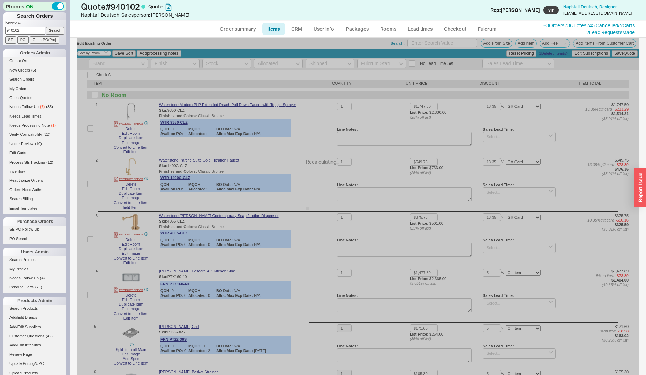
select select "ON_CHECKOUT_AGGREGATED"
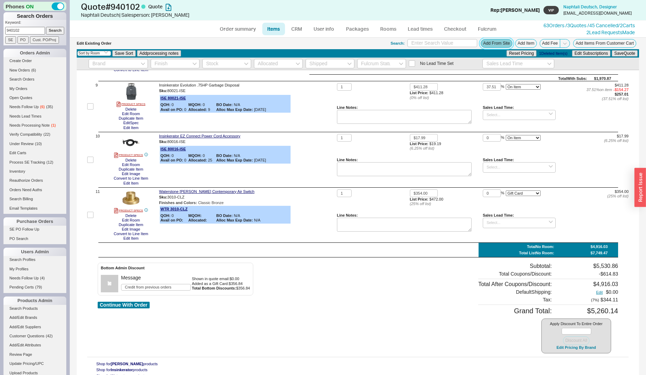
scroll to position [460, 0]
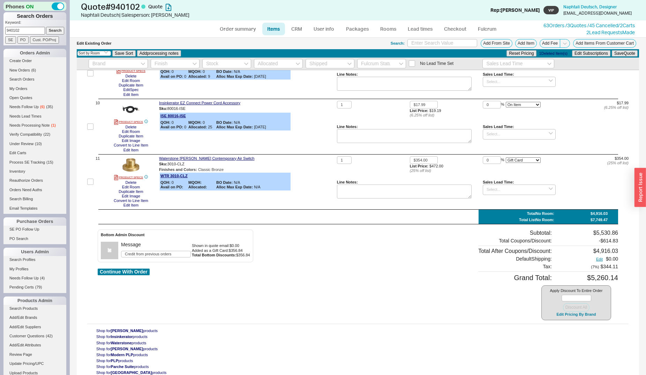
click at [556, 311] on div "Apply Discount To Entire Order Discount All Edit Pricing By Brand" at bounding box center [576, 302] width 70 height 35
click at [554, 315] on button "Edit Pricing By Brand" at bounding box center [576, 314] width 44 height 5
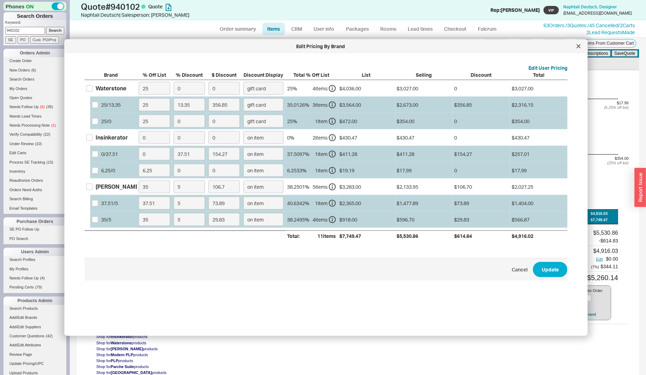
click at [124, 87] on div "Waterstone" at bounding box center [111, 88] width 31 height 8
click at [93, 87] on input "Waterstone" at bounding box center [89, 88] width 6 height 6
checkbox input "true"
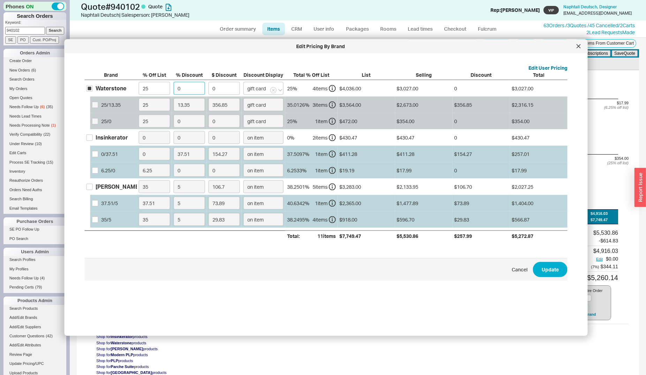
drag, startPoint x: 186, startPoint y: 89, endPoint x: 178, endPoint y: 89, distance: 7.7
click at [178, 89] on input "0" at bounding box center [189, 88] width 31 height 13
type input "1"
type input "30.27"
type input "13"
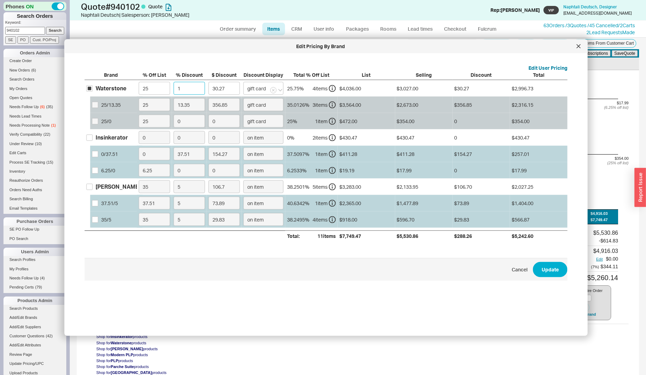
type input "393.51"
type input "13.3"
type input "402.59"
type input "13.35"
type input "404.1"
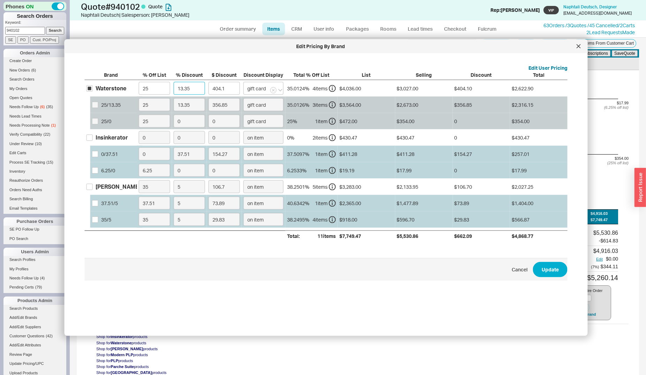
type input "13.35"
click at [541, 277] on span "Cancel Update" at bounding box center [326, 269] width 482 height 23
click at [542, 272] on button "Update" at bounding box center [550, 268] width 35 height 15
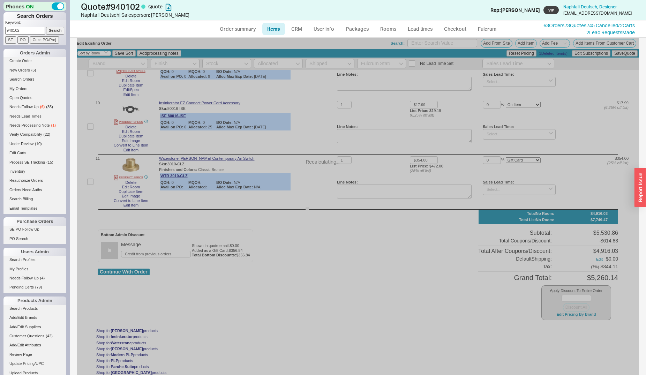
type input "13.35"
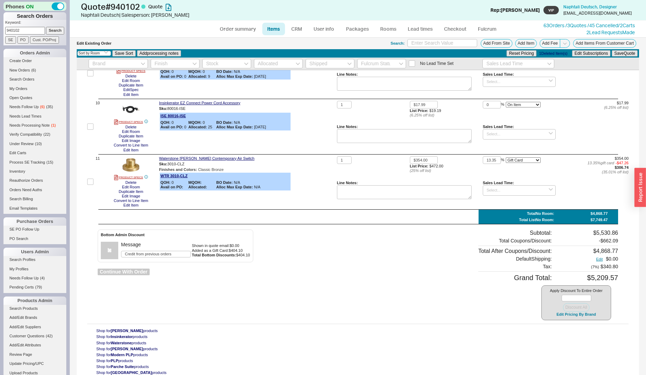
click at [135, 273] on button "Continue With Order" at bounding box center [124, 271] width 52 height 7
select select "*"
select select "LOW"
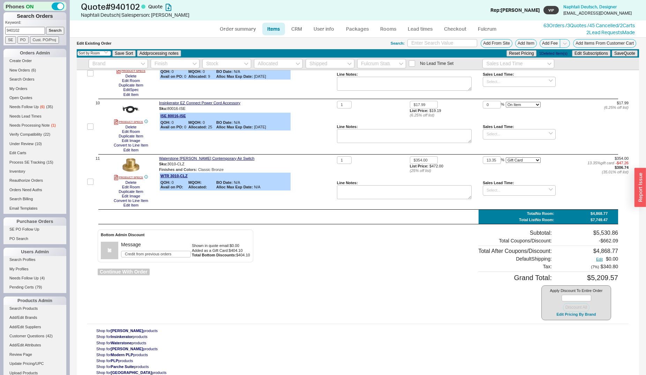
select select "3"
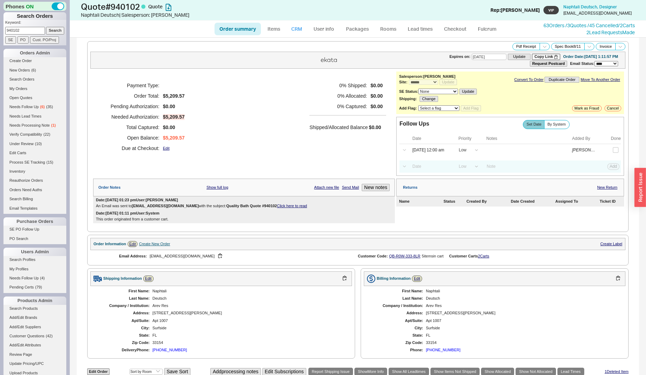
click at [300, 26] on link "CRM" at bounding box center [296, 29] width 21 height 13
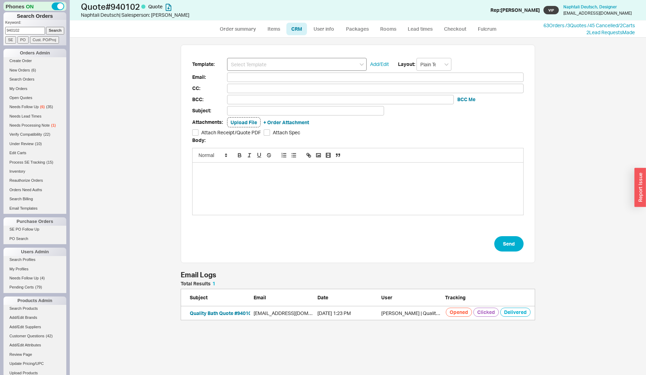
scroll to position [33, 348]
click at [299, 66] on input at bounding box center [296, 64] width 139 height 13
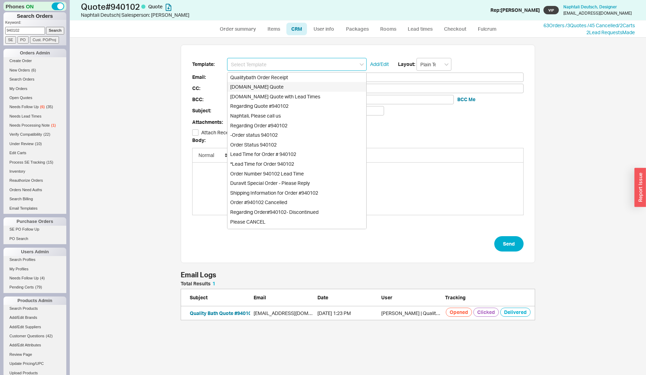
click at [298, 86] on div "Qualitybath.com Quote" at bounding box center [296, 87] width 139 height 10
type input "Receipt"
type input "naphtalid@gmail.com"
type input "Quality Bath Quote #940102"
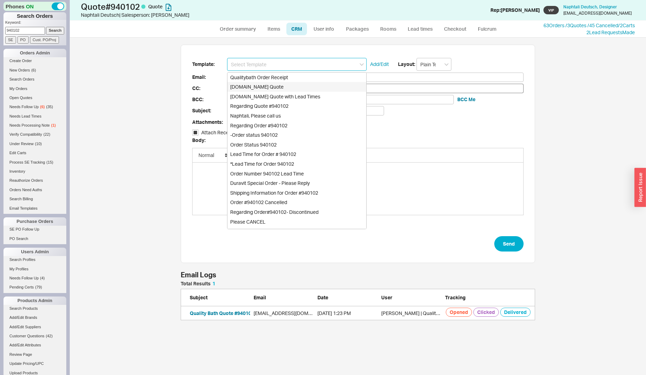
checkbox input "true"
type input "Qualitybath.com Quote"
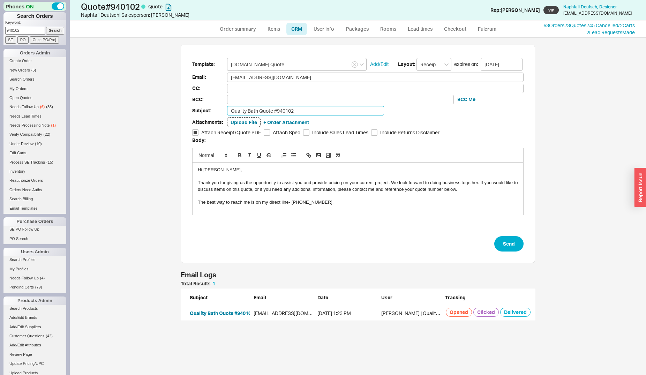
click at [312, 109] on input "Quality Bath Quote #940102" at bounding box center [305, 110] width 157 height 9
type input "Quality Bath Quote #940102 (Revised)"
click at [239, 88] on input at bounding box center [375, 88] width 296 height 9
paste input "dan@linkrenyc.com"
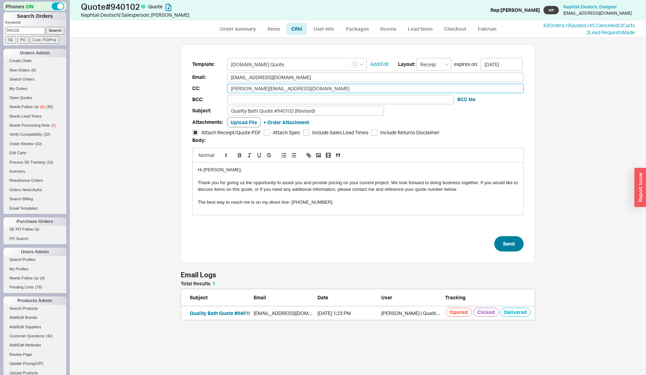
type input "dan@linkrenyc.com"
click at [511, 244] on button "Send" at bounding box center [508, 243] width 29 height 15
select select "*"
select select "LOW"
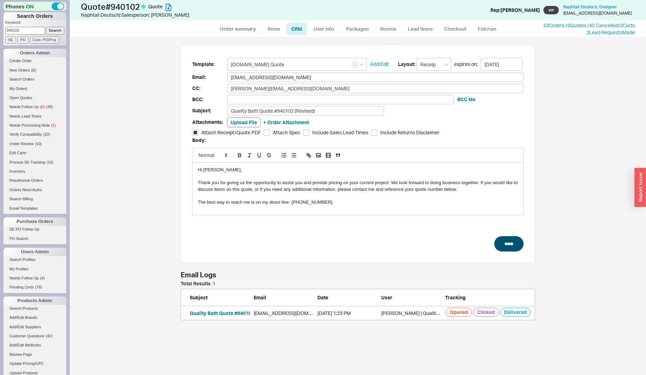
select select "LOW"
select select "3"
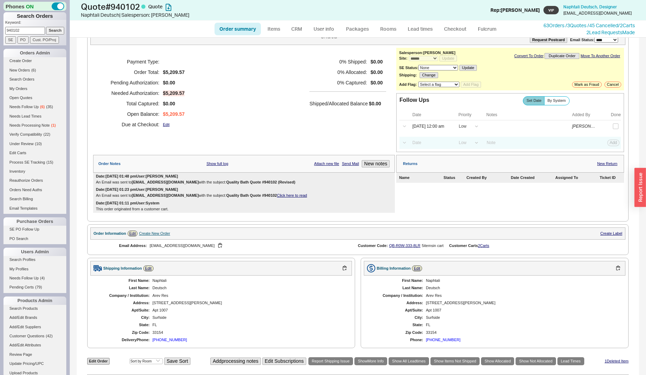
scroll to position [36, 0]
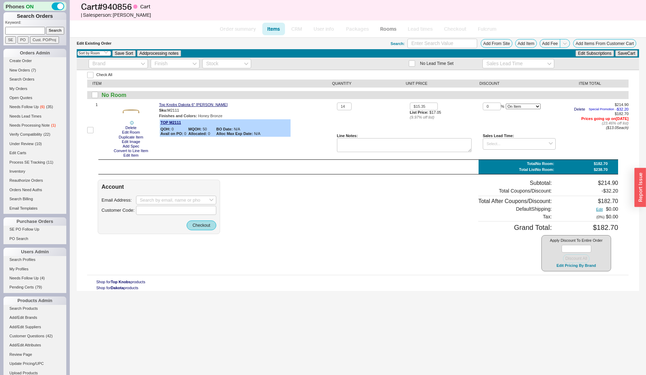
select select "3"
click at [498, 42] on button "Add From Site" at bounding box center [496, 43] width 32 height 9
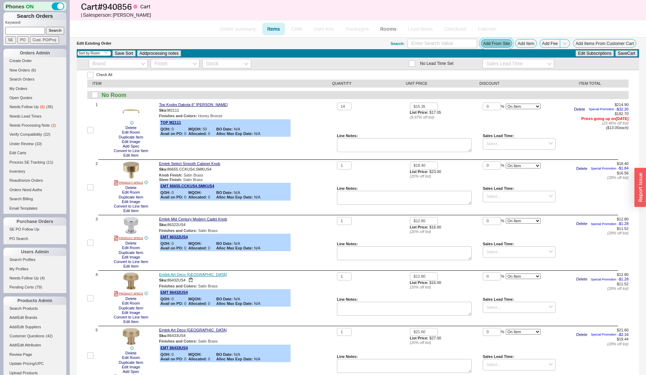
scroll to position [142, 0]
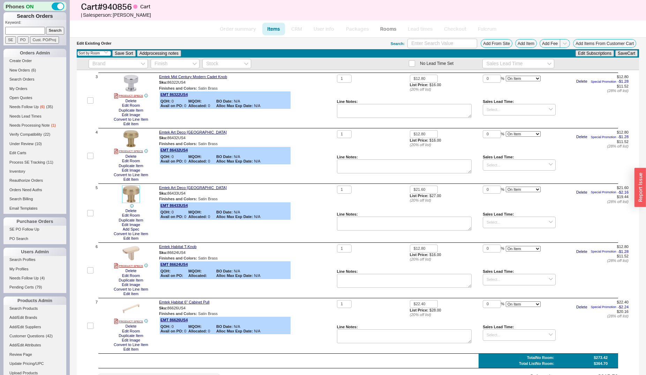
click at [137, 196] on img at bounding box center [130, 193] width 17 height 17
click at [480, 42] on button "Add From Site" at bounding box center [496, 43] width 32 height 9
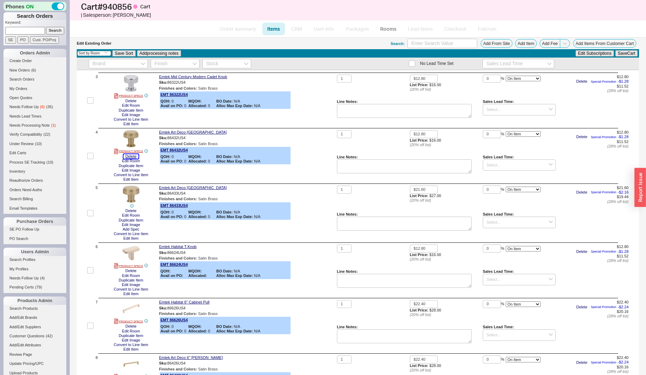
click at [132, 159] on button "Delete" at bounding box center [130, 156] width 15 height 5
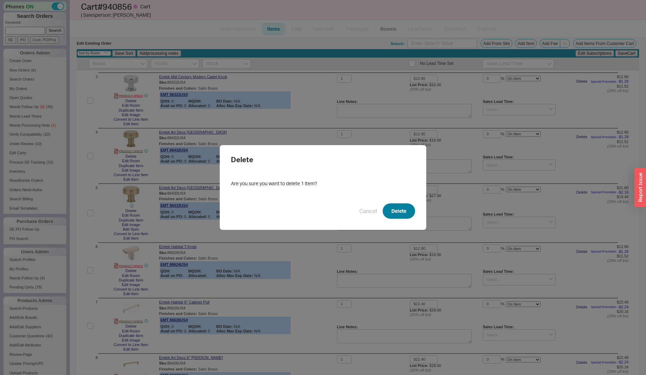
click at [396, 210] on button "Delete" at bounding box center [398, 210] width 32 height 15
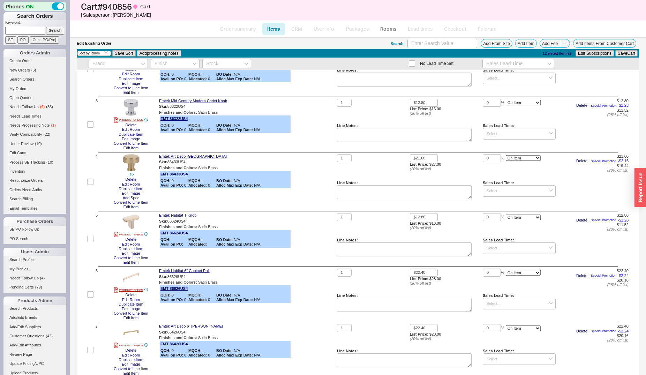
scroll to position [107, 0]
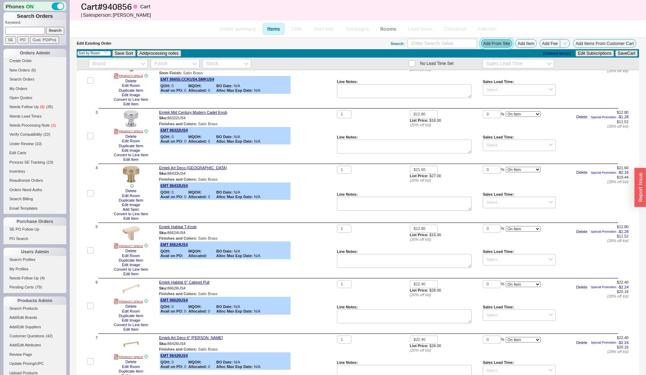
click at [480, 41] on button "Add From Site" at bounding box center [496, 43] width 32 height 9
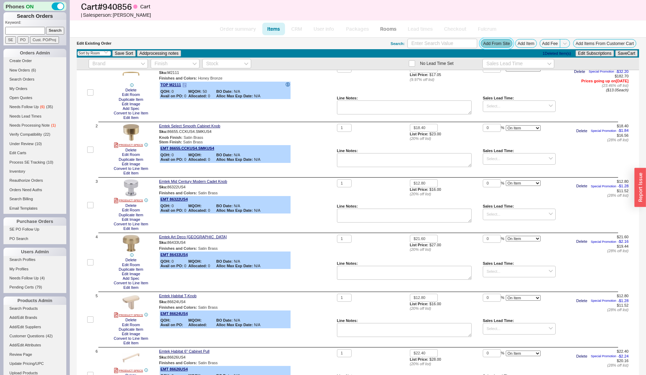
scroll to position [0, 0]
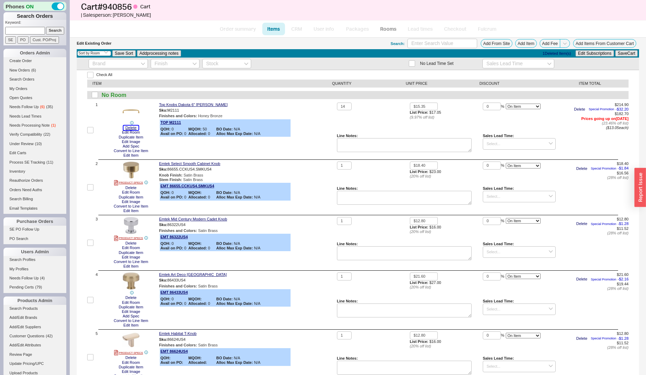
click at [131, 130] on button "Delete" at bounding box center [130, 127] width 15 height 5
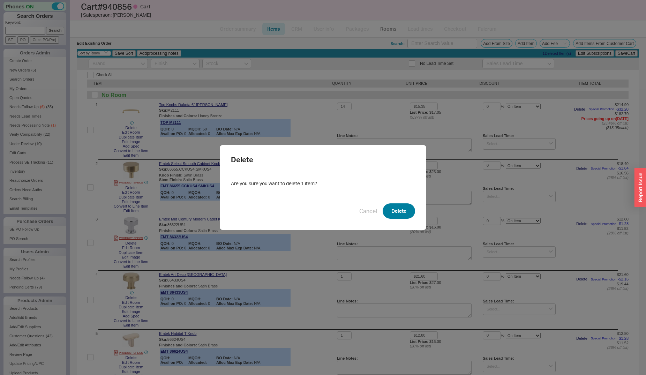
click at [389, 210] on button "Delete" at bounding box center [398, 210] width 32 height 15
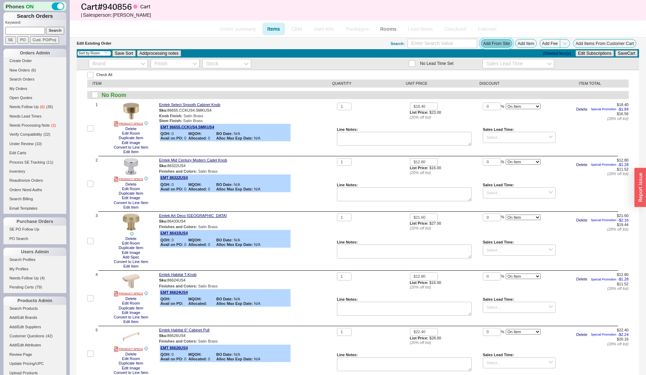
click at [486, 43] on button "Add From Site" at bounding box center [496, 43] width 32 height 9
click at [387, 28] on link "Rooms" at bounding box center [388, 29] width 26 height 13
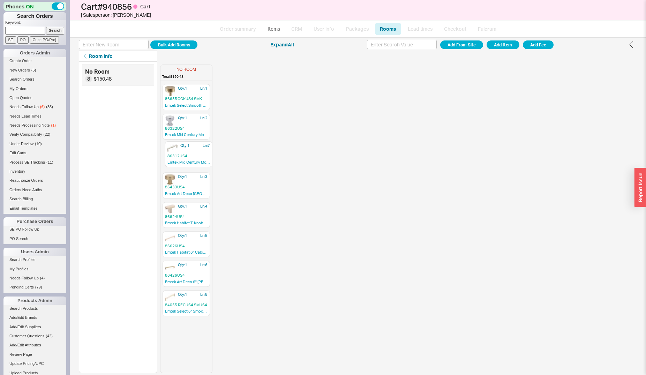
drag, startPoint x: 173, startPoint y: 276, endPoint x: 179, endPoint y: 155, distance: 121.1
click at [179, 155] on div "Qty: 1 Ln: 1 86655.CCKUS4.SMKUS4 Emtek Select Smooth Cabinet Knob Qty: 1 Ln: 2 …" at bounding box center [186, 228] width 52 height 289
drag, startPoint x: 183, startPoint y: 275, endPoint x: 194, endPoint y: 215, distance: 61.3
click at [194, 215] on div "Qty: 1 Ln: 1 86655.CCKUS4.SMKUS4 Emtek Select Smooth Cabinet Knob Qty: 1 Ln: 2 …" at bounding box center [186, 228] width 52 height 289
drag, startPoint x: 178, startPoint y: 300, endPoint x: 180, endPoint y: 122, distance: 177.8
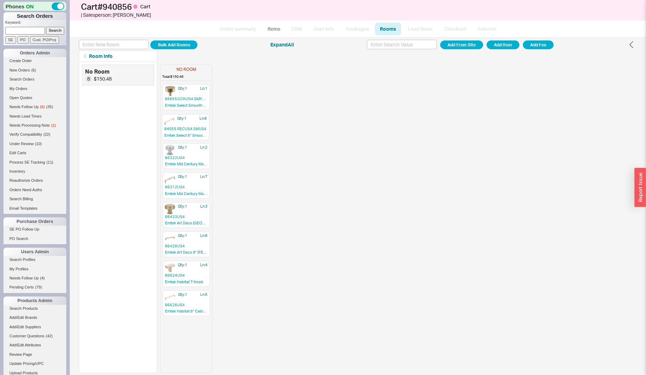
click at [180, 122] on div "Qty: 1 Ln: 1 86655.CCKUS4.SMKUS4 Emtek Select Smooth Cabinet Knob Qty: 1 Ln: 2 …" at bounding box center [186, 228] width 52 height 289
click at [272, 28] on link "Items" at bounding box center [273, 29] width 23 height 13
select select "3"
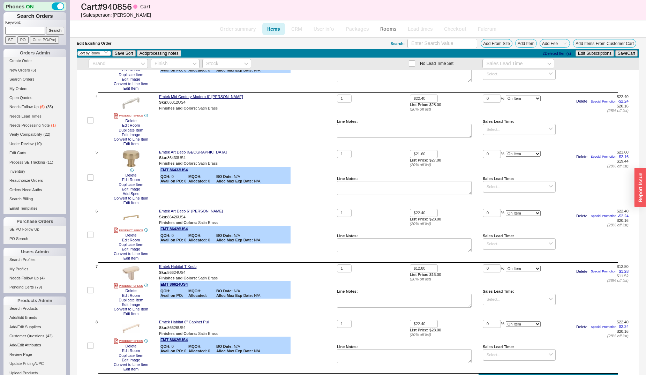
scroll to position [325, 0]
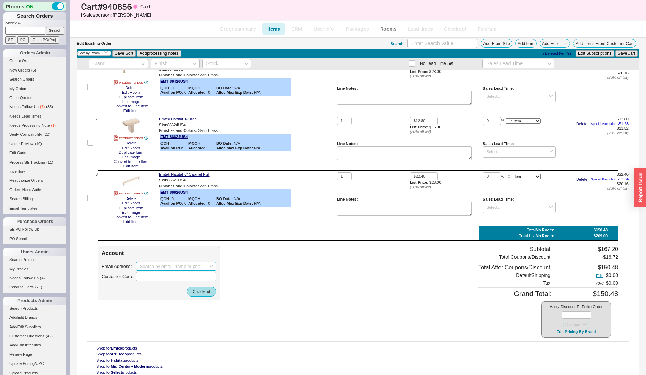
click at [163, 267] on input at bounding box center [176, 266] width 80 height 9
click at [167, 268] on input "bdinteriours" at bounding box center [176, 266] width 80 height 9
click at [165, 280] on div "bdinteriorsnj@gmail.com" at bounding box center [176, 280] width 73 height 11
type input "bdinteriorsnj@gmail.com"
click at [200, 293] on button "Checkout" at bounding box center [202, 292] width 30 height 10
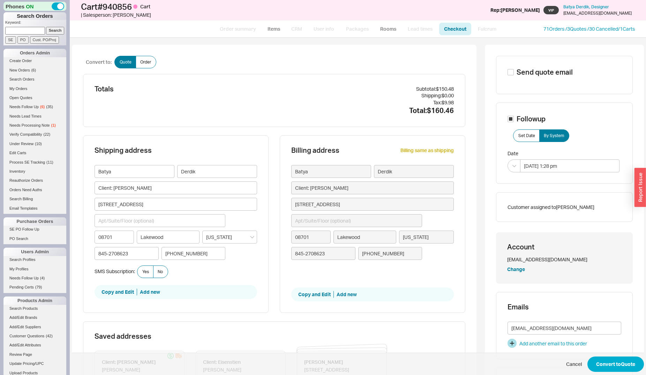
scroll to position [249, 0]
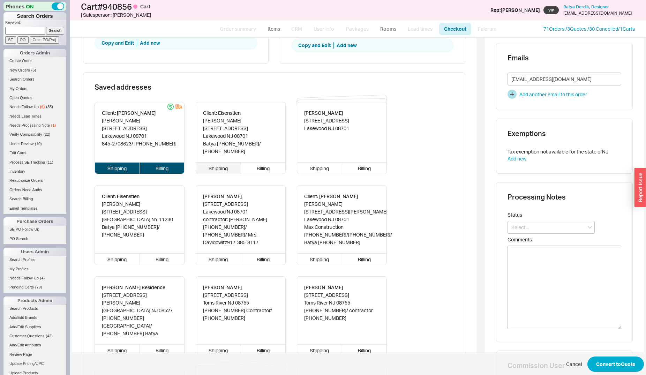
click at [222, 167] on div "Shipping" at bounding box center [218, 167] width 45 height 11
type input "Client: Eisenstien"
type input "252 Enclave Boulevard"
type input "Batya (848) 245-2705"
type input "917-573-6921"
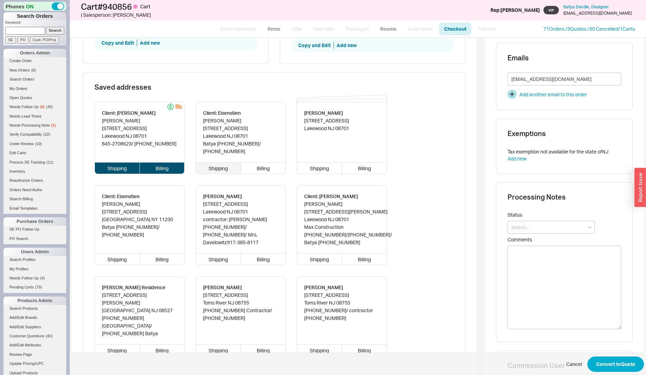
type input "Client: Davidowitz"
type input "432 Monticello Lane"
type input "845-2708623"
type input "(848) 245-2705"
click at [269, 167] on div "Billing" at bounding box center [263, 167] width 45 height 11
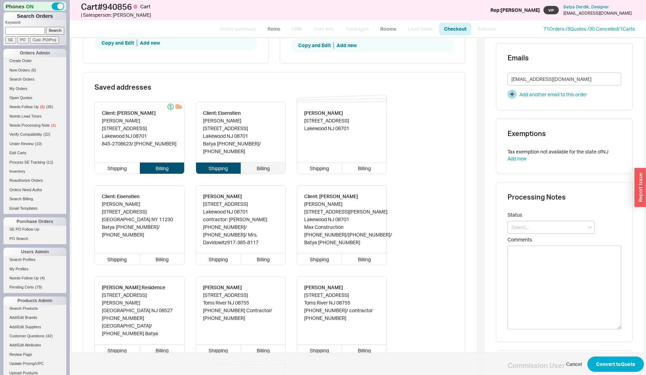
type input "Client: Eisenstien"
type input "252 Enclave Boulevard"
type input "Batya (848) 245-2705"
type input "917-573-6921"
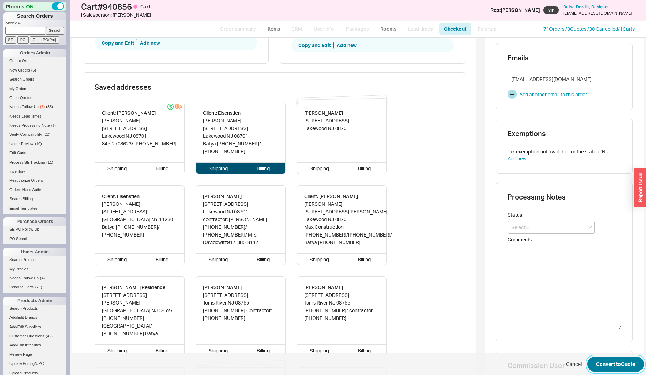
click at [601, 358] on button "Convert to Quote" at bounding box center [615, 363] width 56 height 15
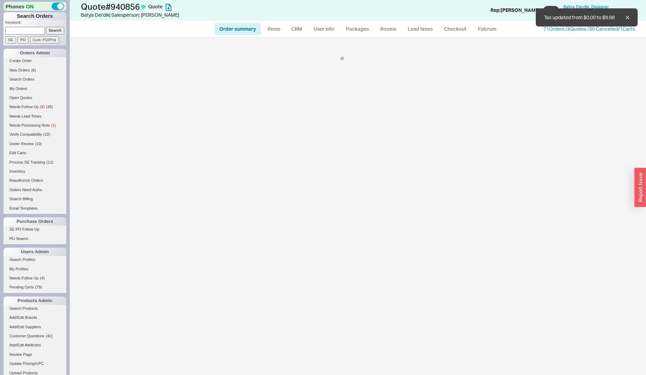
select select "*"
select select "3"
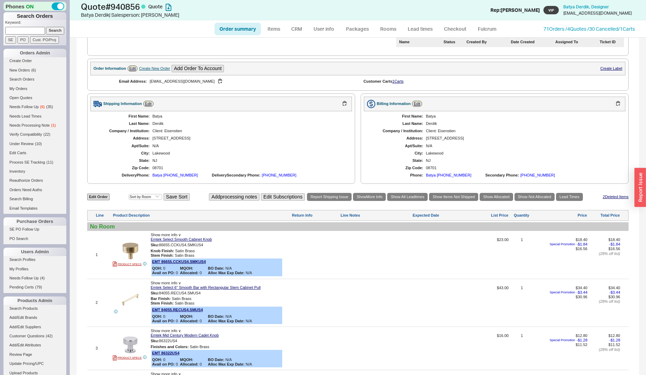
scroll to position [142, 0]
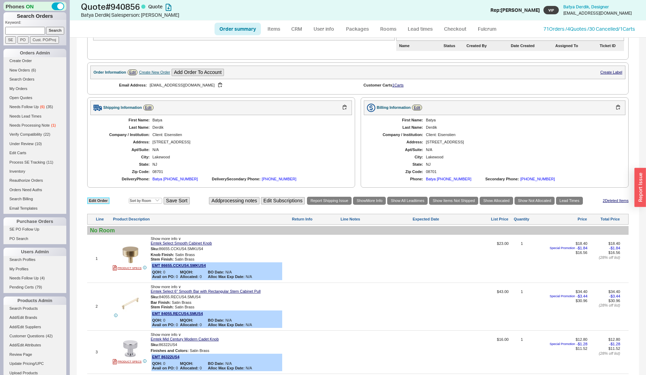
click at [107, 201] on link "Edit Order" at bounding box center [98, 200] width 22 height 7
select select "3"
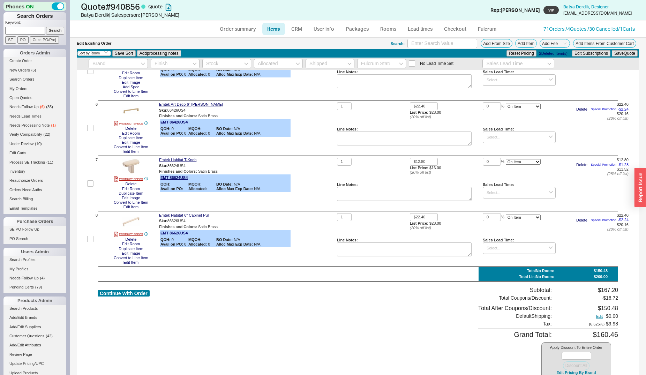
scroll to position [325, 0]
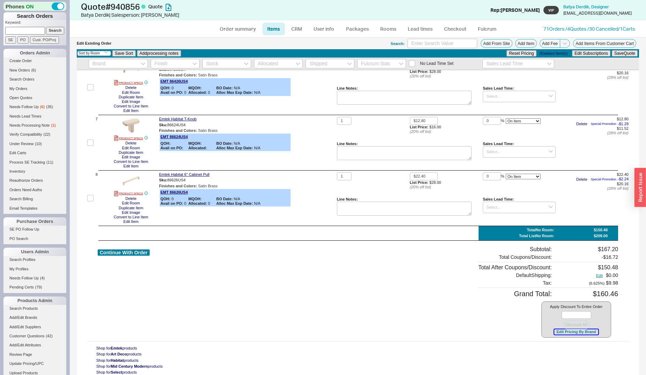
click at [556, 330] on button "Edit Pricing By Brand" at bounding box center [576, 331] width 44 height 5
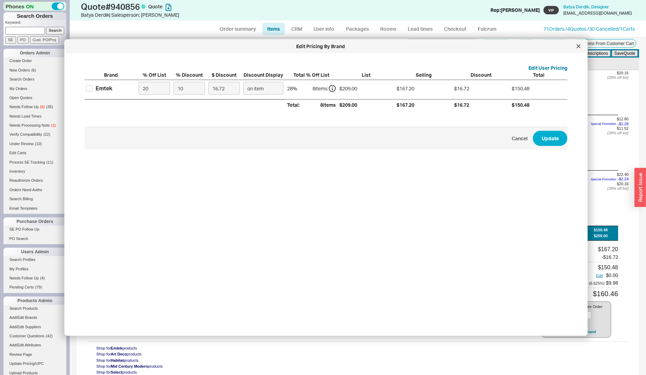
click at [102, 88] on div "Emtek" at bounding box center [104, 88] width 17 height 8
click at [93, 88] on input "Emtek" at bounding box center [89, 88] width 6 height 6
checkbox input "true"
drag, startPoint x: 189, startPoint y: 90, endPoint x: 169, endPoint y: 92, distance: 19.6
click at [174, 92] on input "10" at bounding box center [189, 88] width 31 height 13
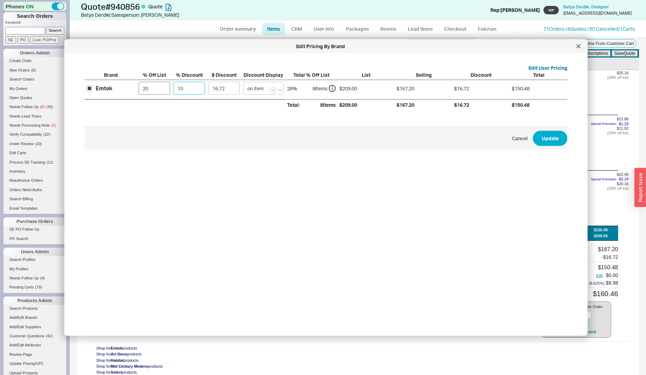
type input "2"
type input "3.34"
type input "20"
type input "33.44"
type input "20"
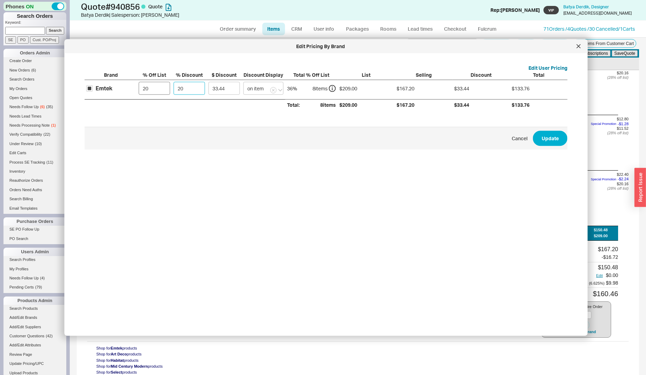
click at [533, 130] on button "Update" at bounding box center [550, 137] width 35 height 15
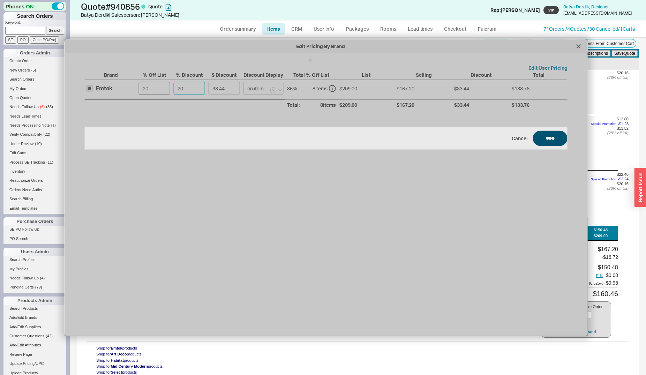
type input "20"
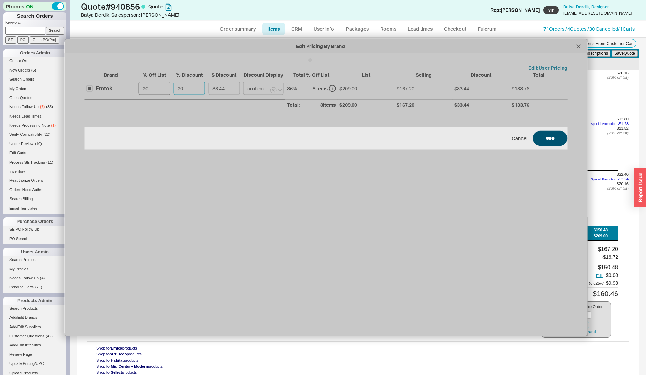
type input "20"
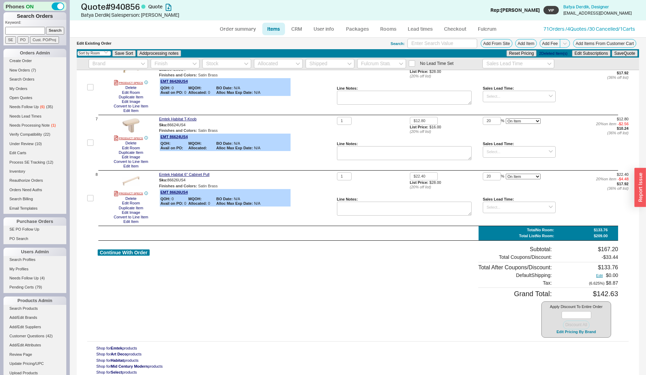
click at [129, 256] on div "Continue With Order" at bounding box center [124, 292] width 52 height 92
click at [136, 252] on button "Continue With Order" at bounding box center [124, 252] width 52 height 7
select select "*"
select select "3"
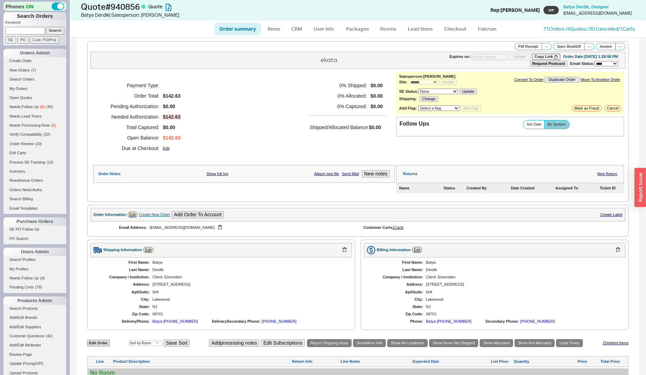
drag, startPoint x: 542, startPoint y: 36, endPoint x: 544, endPoint y: 32, distance: 3.9
click at [543, 34] on div "Order summary Items CRM User info Packages Rooms Lead times Checkout Fulcrum 71…" at bounding box center [358, 29] width 576 height 17
click at [544, 32] on div "Order summary Items CRM User info Packages Rooms Lead times Checkout Fulcrum 71…" at bounding box center [358, 29] width 576 height 17
click at [544, 31] on link "71 Orders / 4 Quotes / 30 Cancelled" at bounding box center [580, 29] width 75 height 6
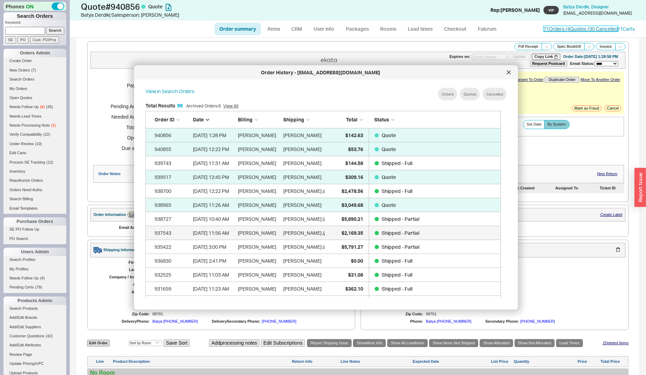
scroll to position [1392, 349]
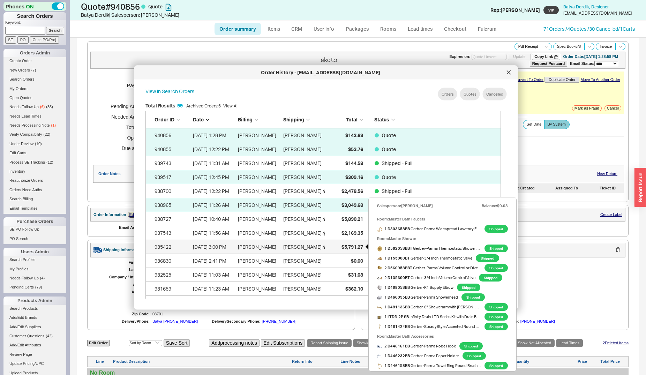
click at [341, 244] on span "$5,791.27" at bounding box center [352, 246] width 22 height 6
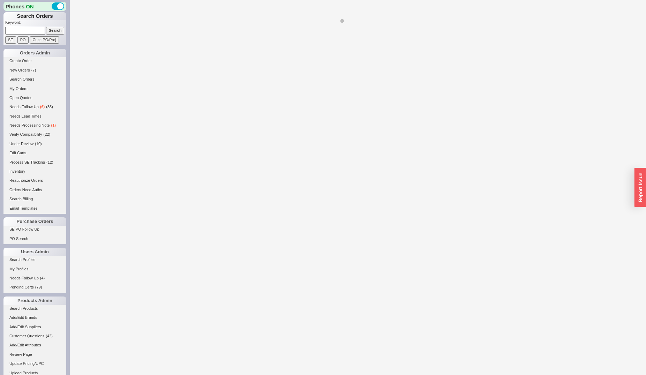
select select "*"
select select "LOW"
select select "3"
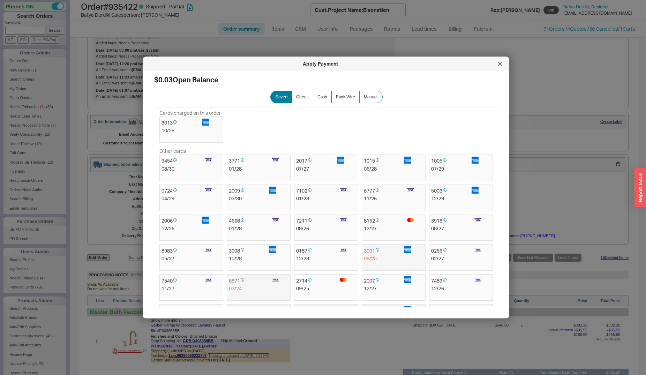
scroll to position [533, 0]
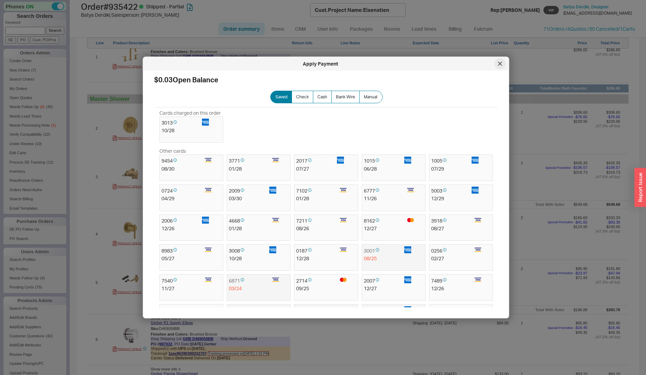
click at [501, 65] on icon at bounding box center [499, 63] width 3 height 3
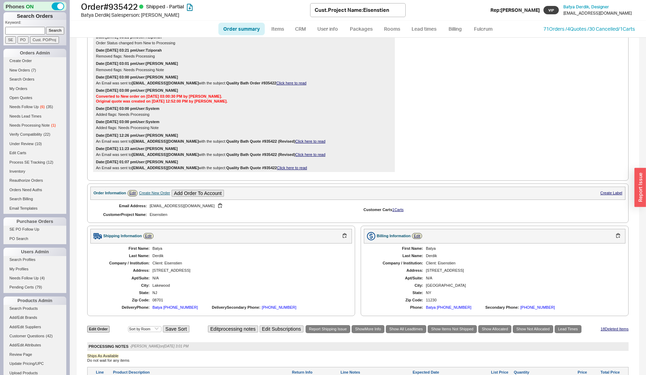
scroll to position [178, 0]
click at [557, 30] on link "71 Orders / 4 Quotes / 30 Cancelled" at bounding box center [580, 29] width 75 height 6
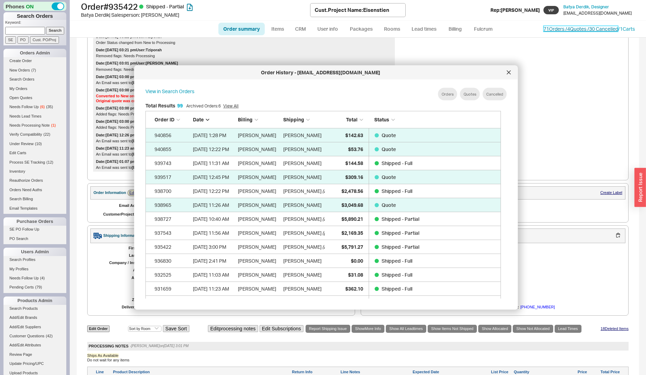
scroll to position [207, 360]
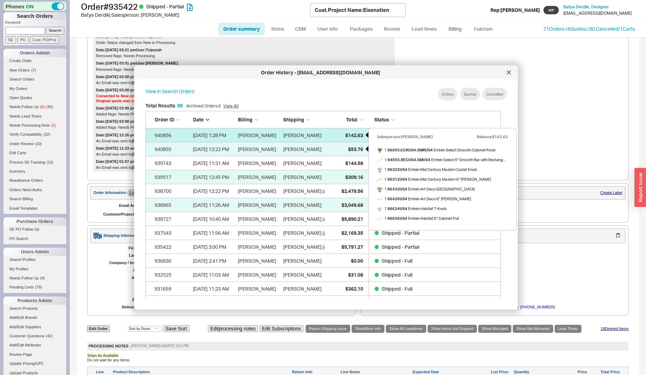
click at [336, 135] on div "$142.63" at bounding box center [345, 135] width 35 height 14
select select "*"
select select "3"
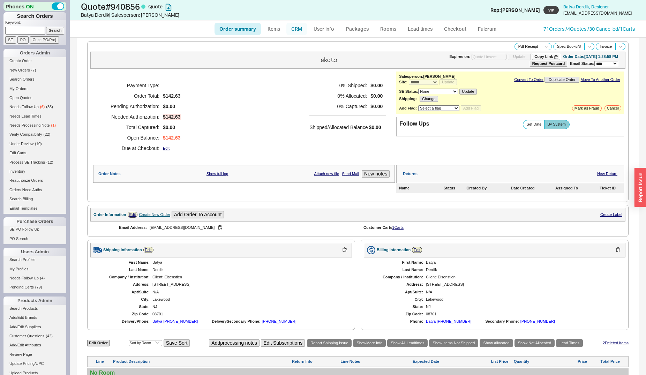
click at [296, 30] on link "CRM" at bounding box center [296, 29] width 21 height 13
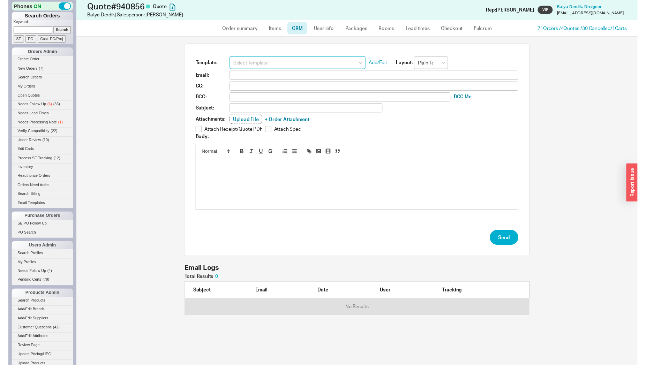
scroll to position [37, 348]
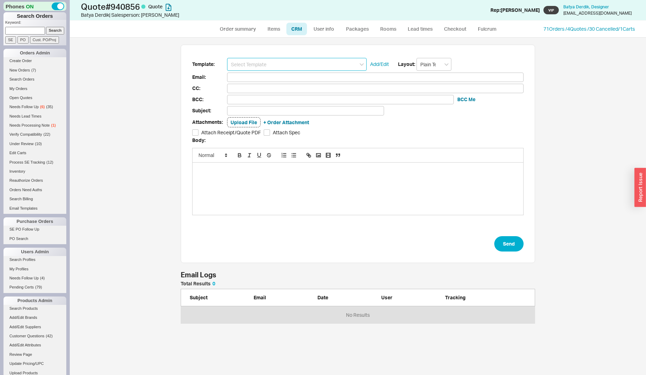
click at [303, 65] on input at bounding box center [296, 64] width 139 height 13
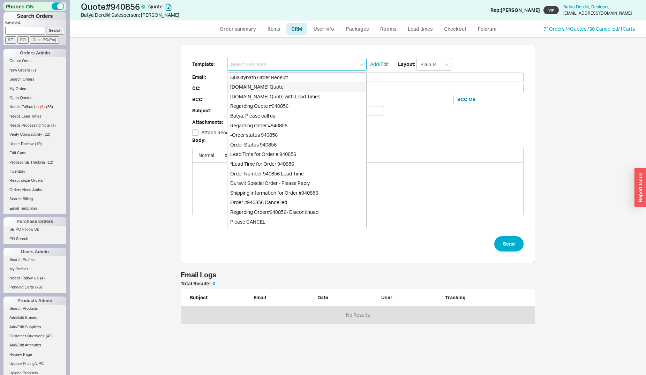
click at [305, 84] on div "Qualitybath.com Quote" at bounding box center [296, 87] width 139 height 10
type input "Receipt"
type input "bdinteriorsnj@gmail.com"
type input "Quality Bath Quote #940856"
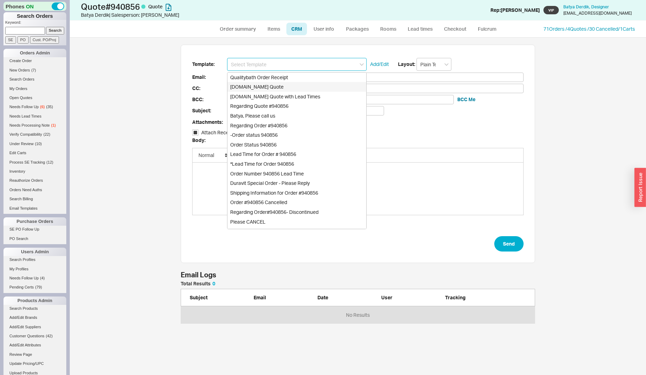
checkbox input "true"
type input "Qualitybath.com Quote"
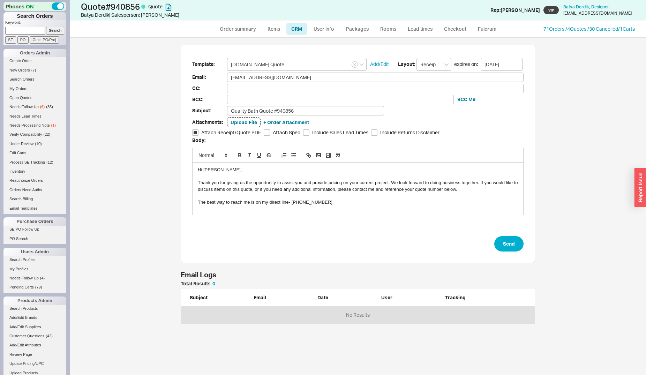
click at [329, 117] on form "Template: Qualitybath.com Quote Add/Edit Layout: Receipt expires on: 10/02/2025…" at bounding box center [357, 155] width 331 height 194
click at [326, 112] on input "Quality Bath Quote #940856" at bounding box center [305, 110] width 157 height 9
type input "Quality Bath Quote #940856 (Hardware Options)"
click at [503, 249] on button "Send" at bounding box center [508, 243] width 29 height 15
select select "*"
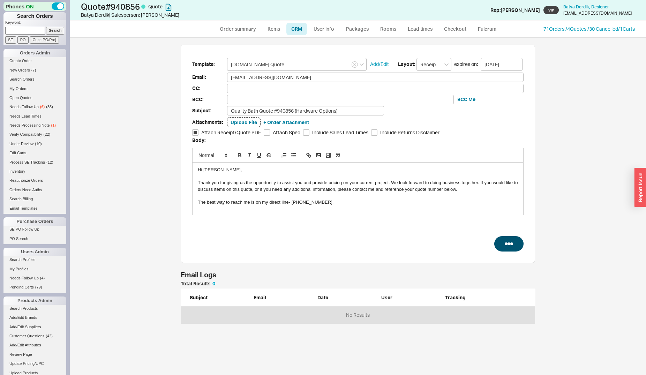
select select "*"
select select "3"
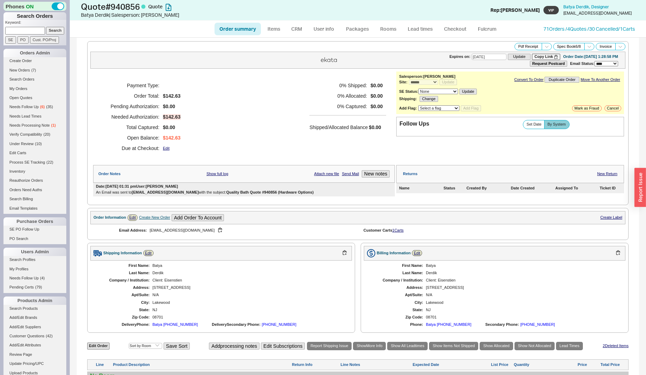
click at [9, 31] on input at bounding box center [25, 30] width 40 height 7
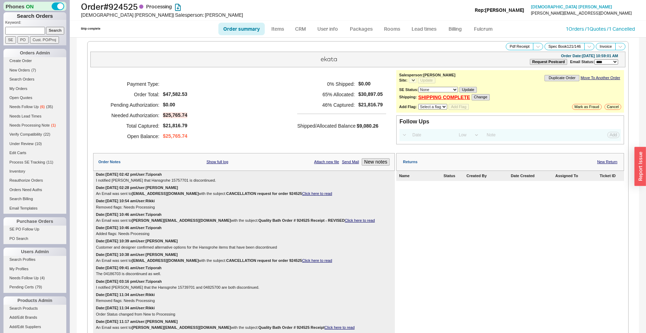
select select "*"
select select "LOW"
select select "3"
select select "*"
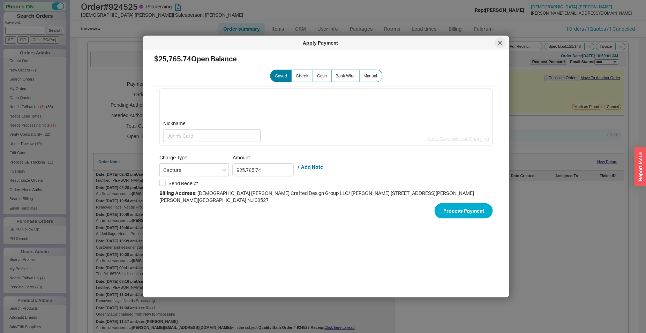
click at [499, 46] on div at bounding box center [499, 42] width 11 height 11
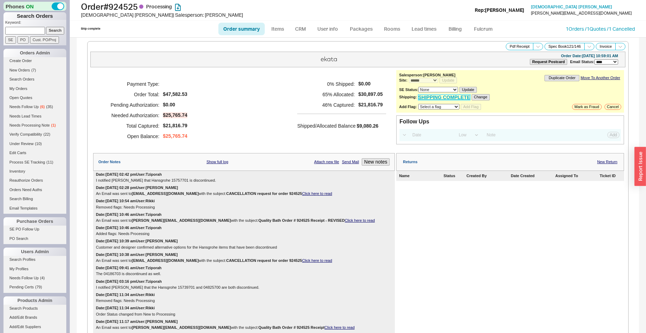
click at [450, 97] on link "SHIPPING COMPLETE" at bounding box center [444, 97] width 52 height 6
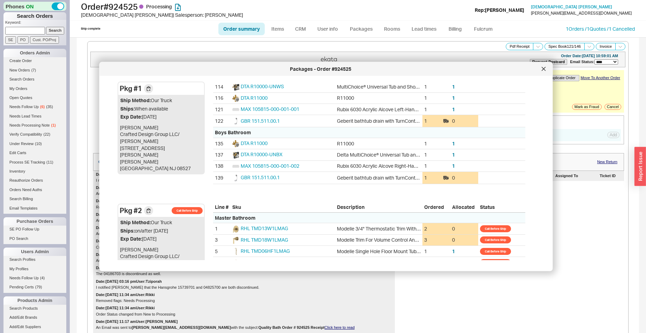
scroll to position [356, 0]
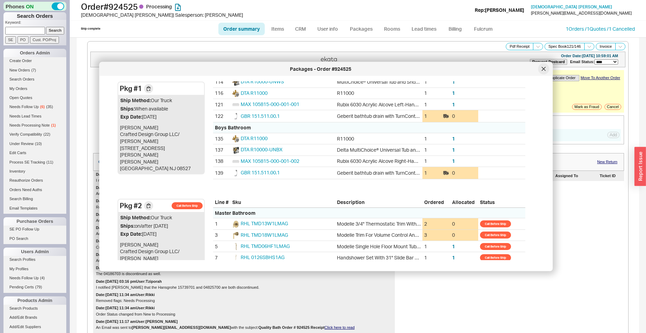
click at [543, 69] on icon at bounding box center [542, 68] width 3 height 3
